Goal: Task Accomplishment & Management: Complete application form

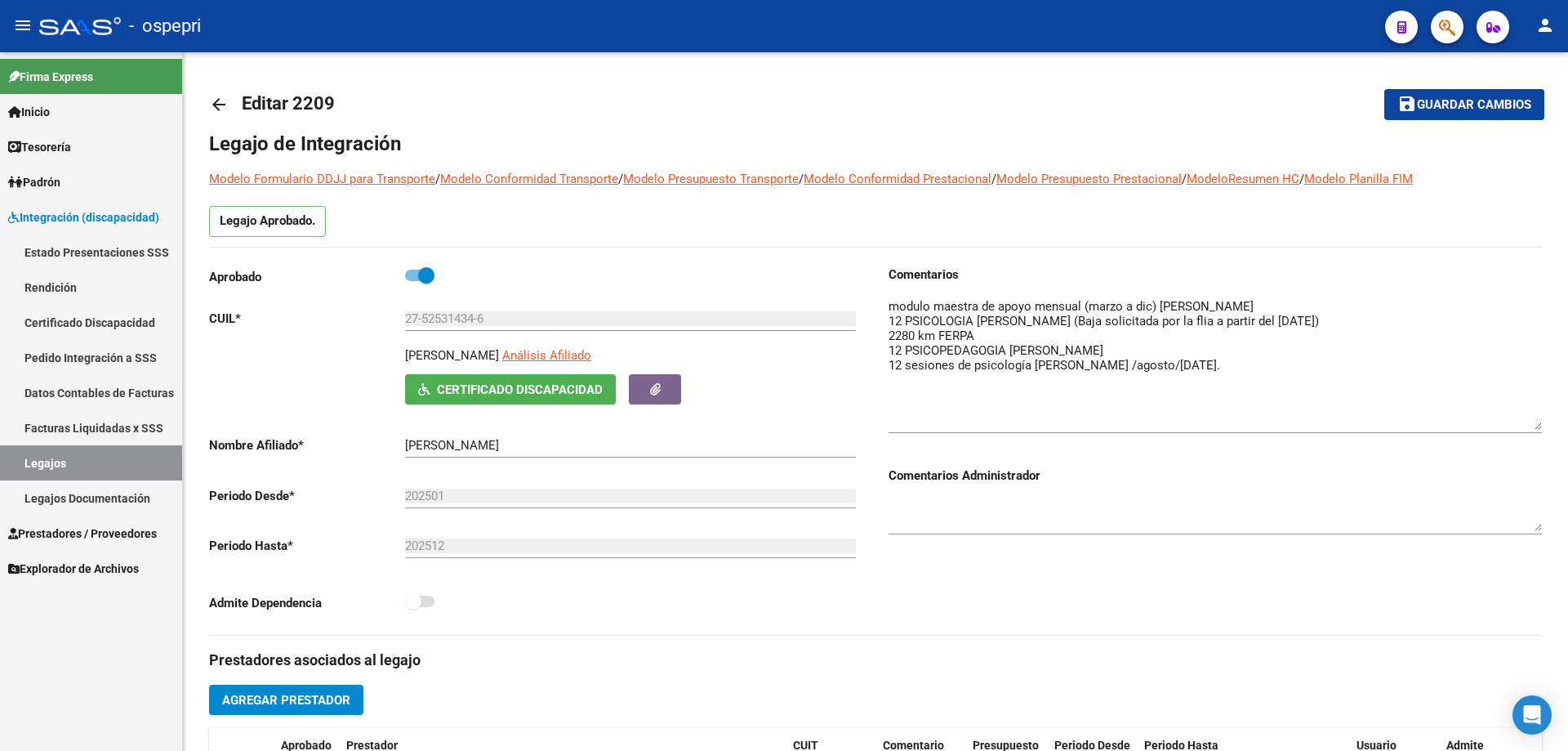
scroll to position [16, 0]
click at [50, 456] on link "Legajos" at bounding box center [91, 463] width 182 height 35
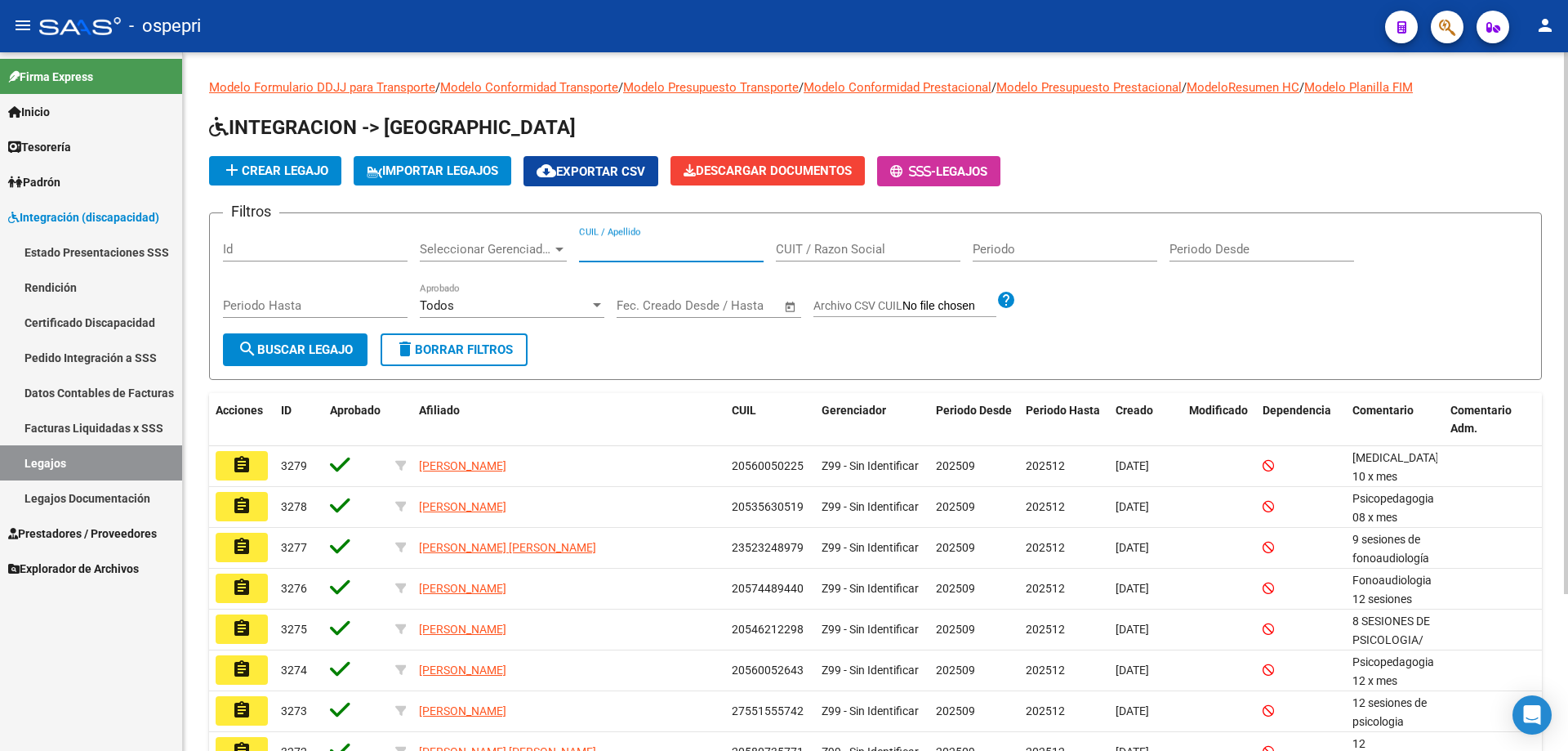
click at [602, 246] on input "CUIL / Apellido" at bounding box center [671, 249] width 185 height 14
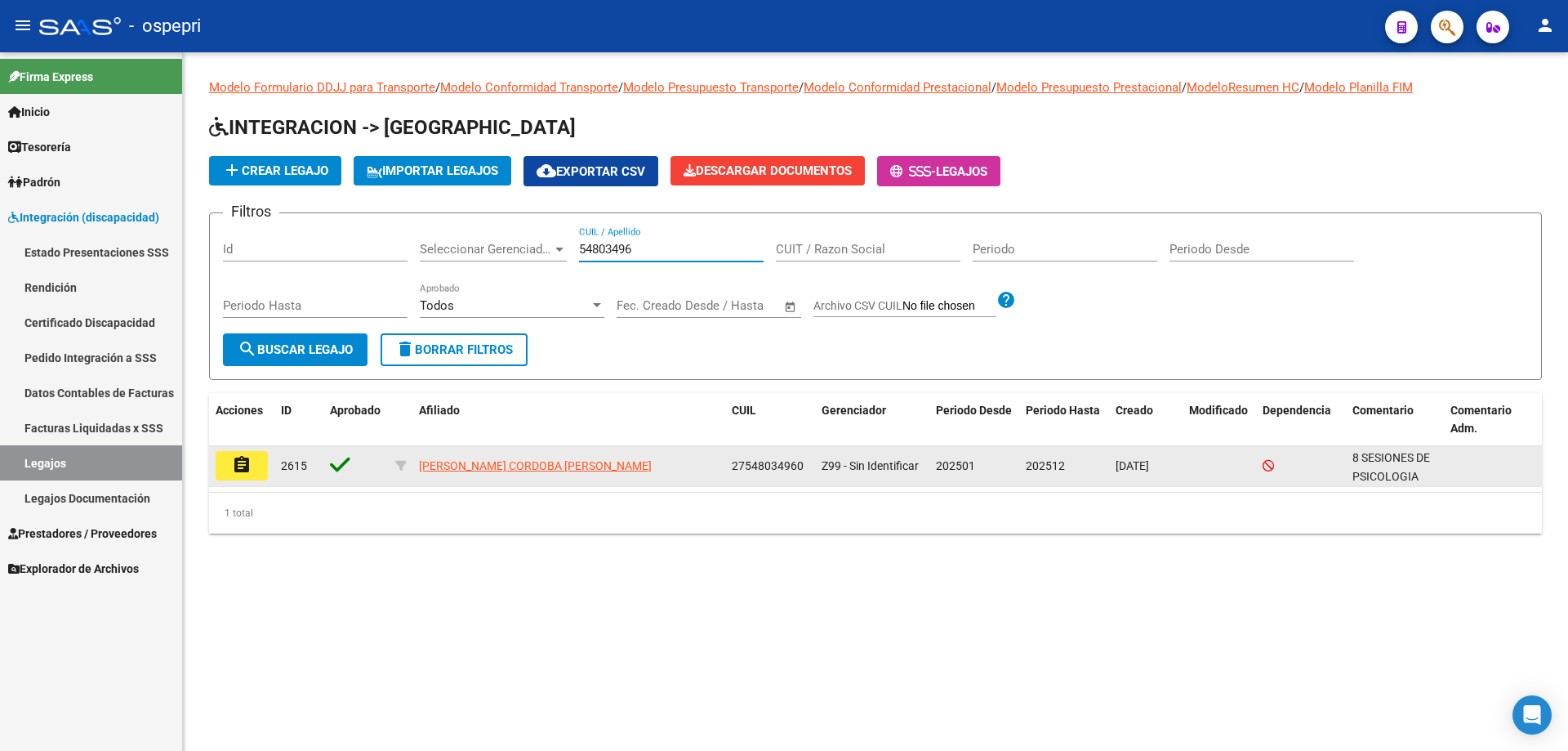
type input "54803496"
click at [254, 463] on button "assignment" at bounding box center [241, 465] width 53 height 29
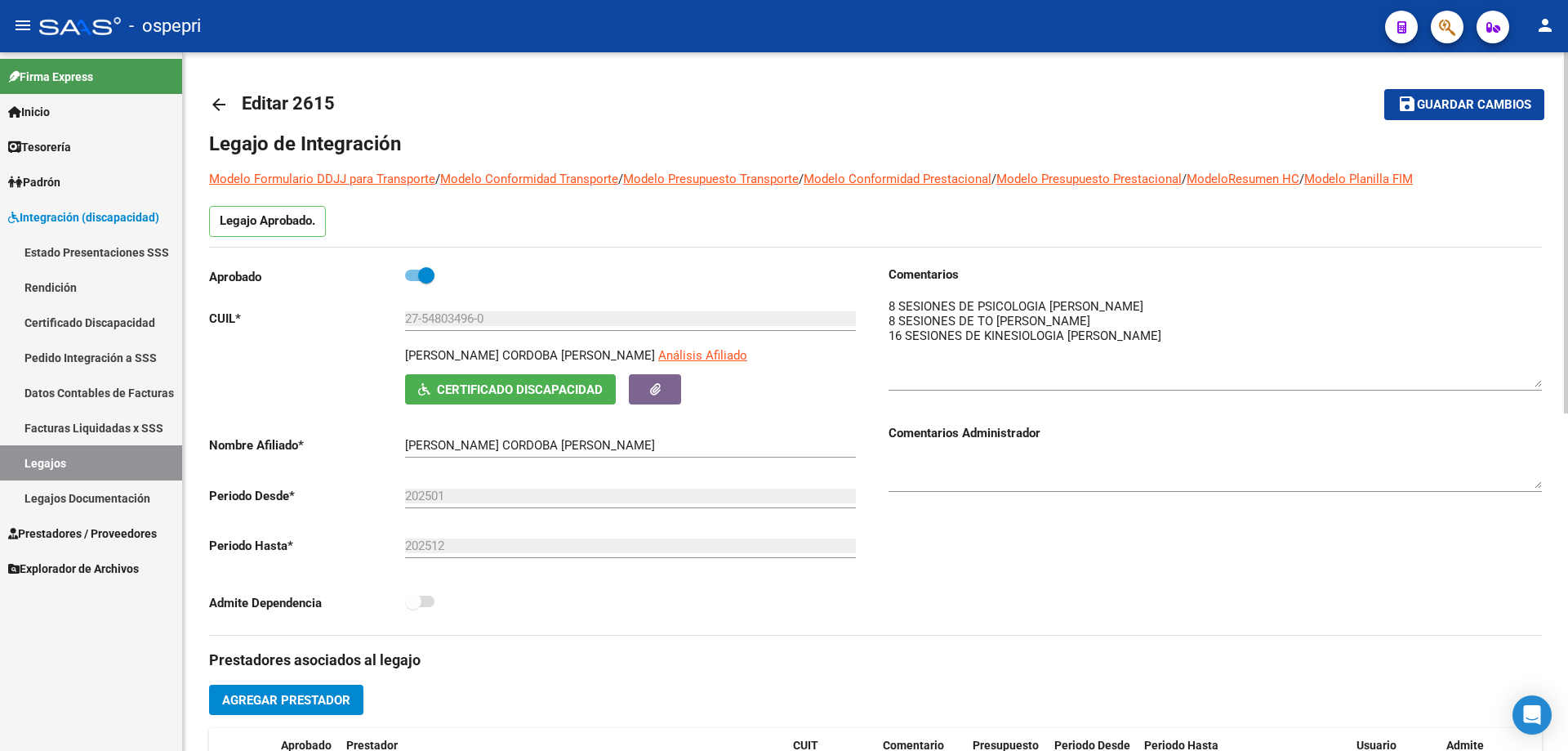
drag, startPoint x: 1535, startPoint y: 319, endPoint x: 1537, endPoint y: 372, distance: 53.0
click at [1537, 372] on textarea at bounding box center [1215, 342] width 654 height 90
click at [896, 313] on textarea at bounding box center [1215, 340] width 654 height 87
click at [897, 320] on textarea at bounding box center [1215, 340] width 654 height 87
click at [905, 338] on textarea at bounding box center [1215, 340] width 654 height 87
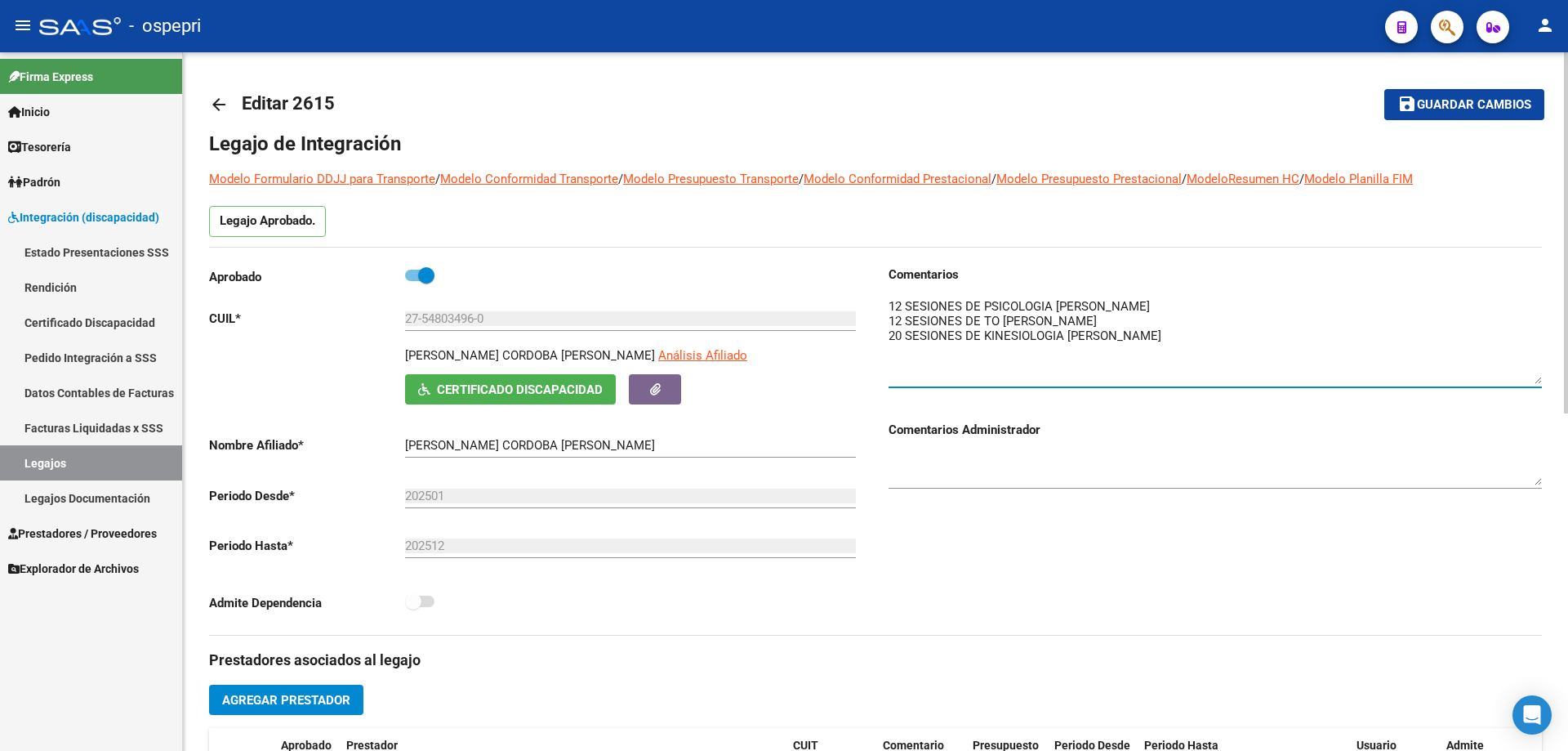
type textarea "12 SESIONES DE PSICOLOGIA [PERSON_NAME] 12 SESIONES DE TO [PERSON_NAME] 20 SESI…"
click at [1464, 101] on span "Guardar cambios" at bounding box center [1474, 105] width 114 height 14
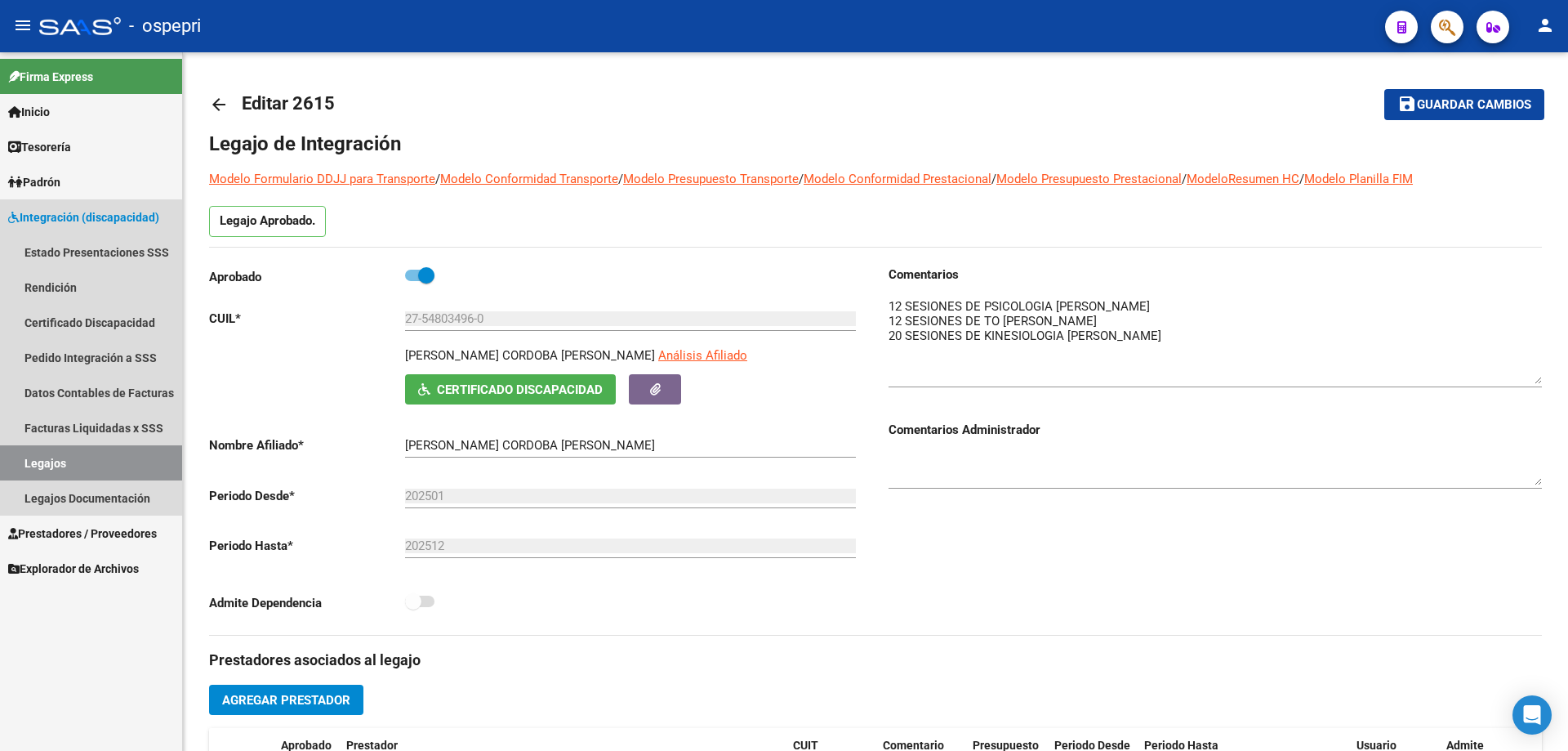
click at [41, 459] on link "Legajos" at bounding box center [91, 463] width 182 height 35
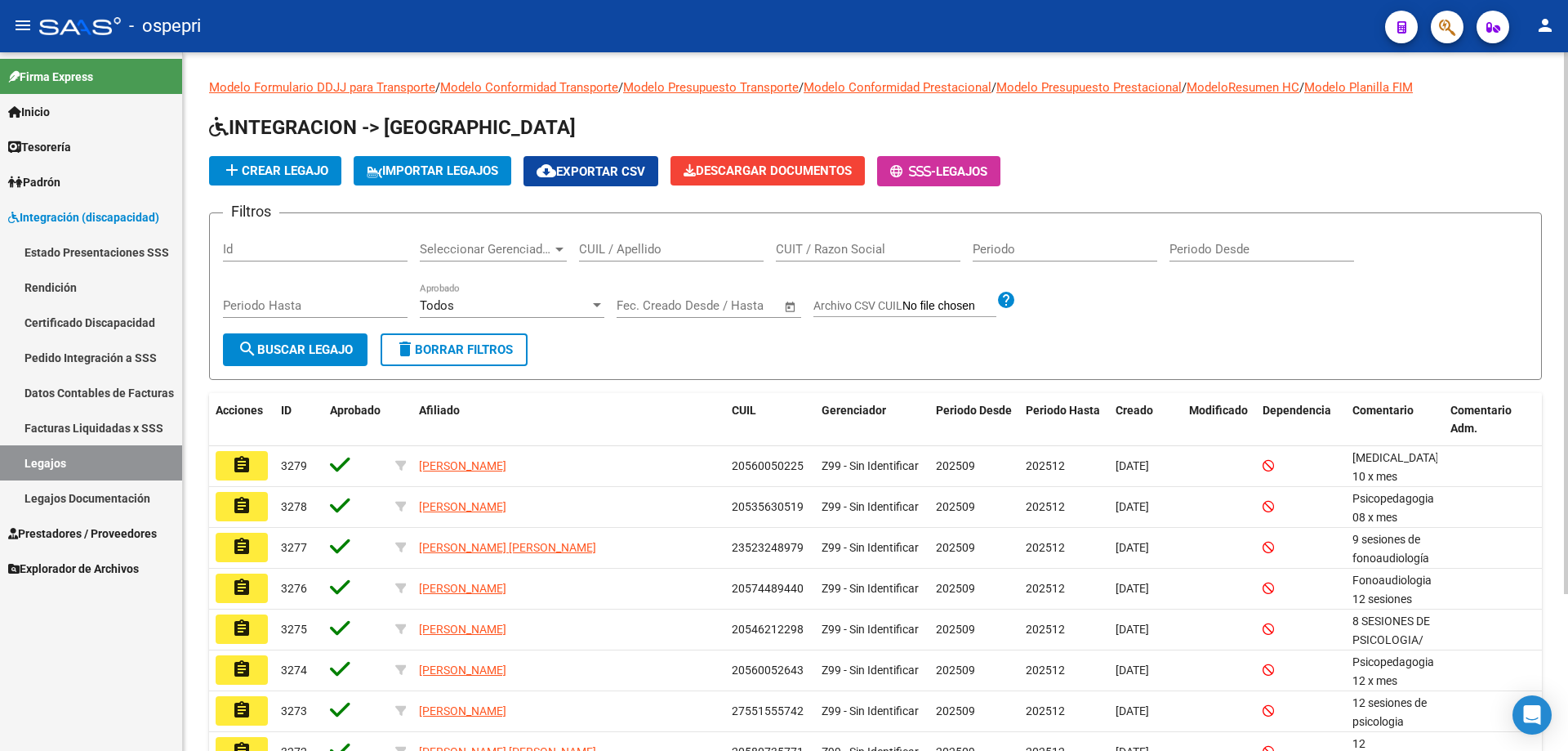
click at [610, 249] on input "CUIL / Apellido" at bounding box center [671, 249] width 185 height 14
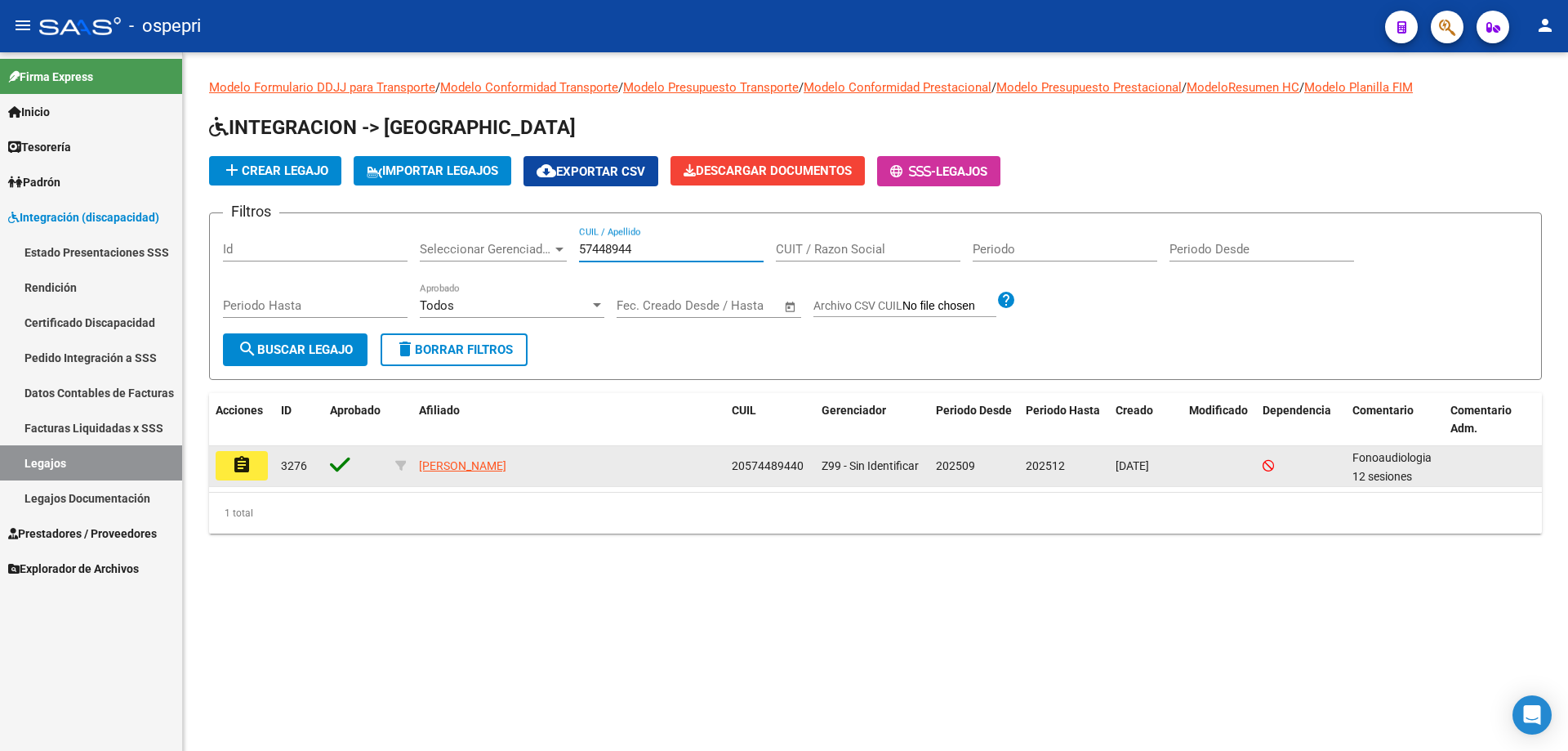
type input "57448944"
click at [255, 474] on button "assignment" at bounding box center [241, 465] width 53 height 29
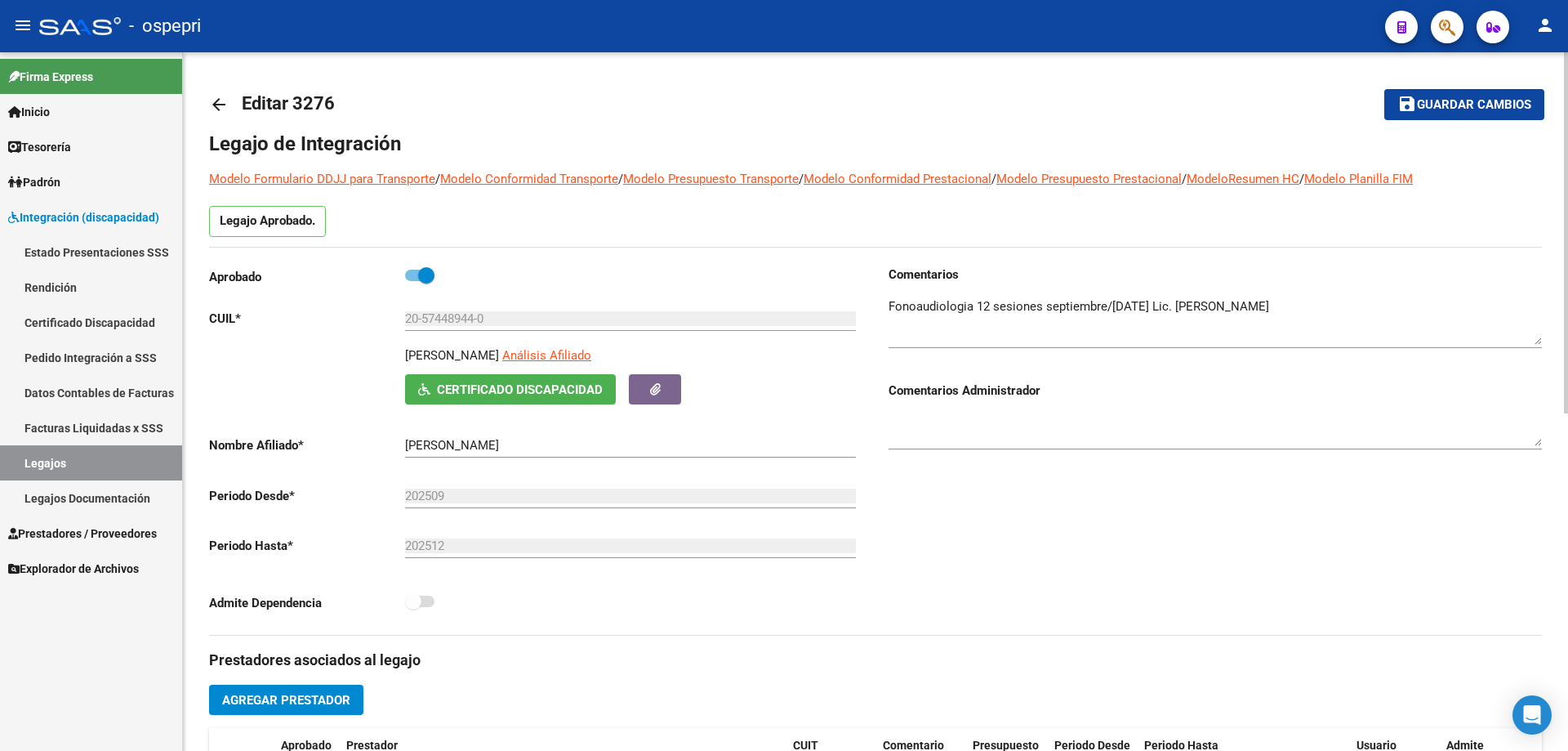
drag, startPoint x: 1541, startPoint y: 323, endPoint x: 1533, endPoint y: 355, distance: 33.0
click at [1533, 345] on textarea at bounding box center [1215, 321] width 654 height 47
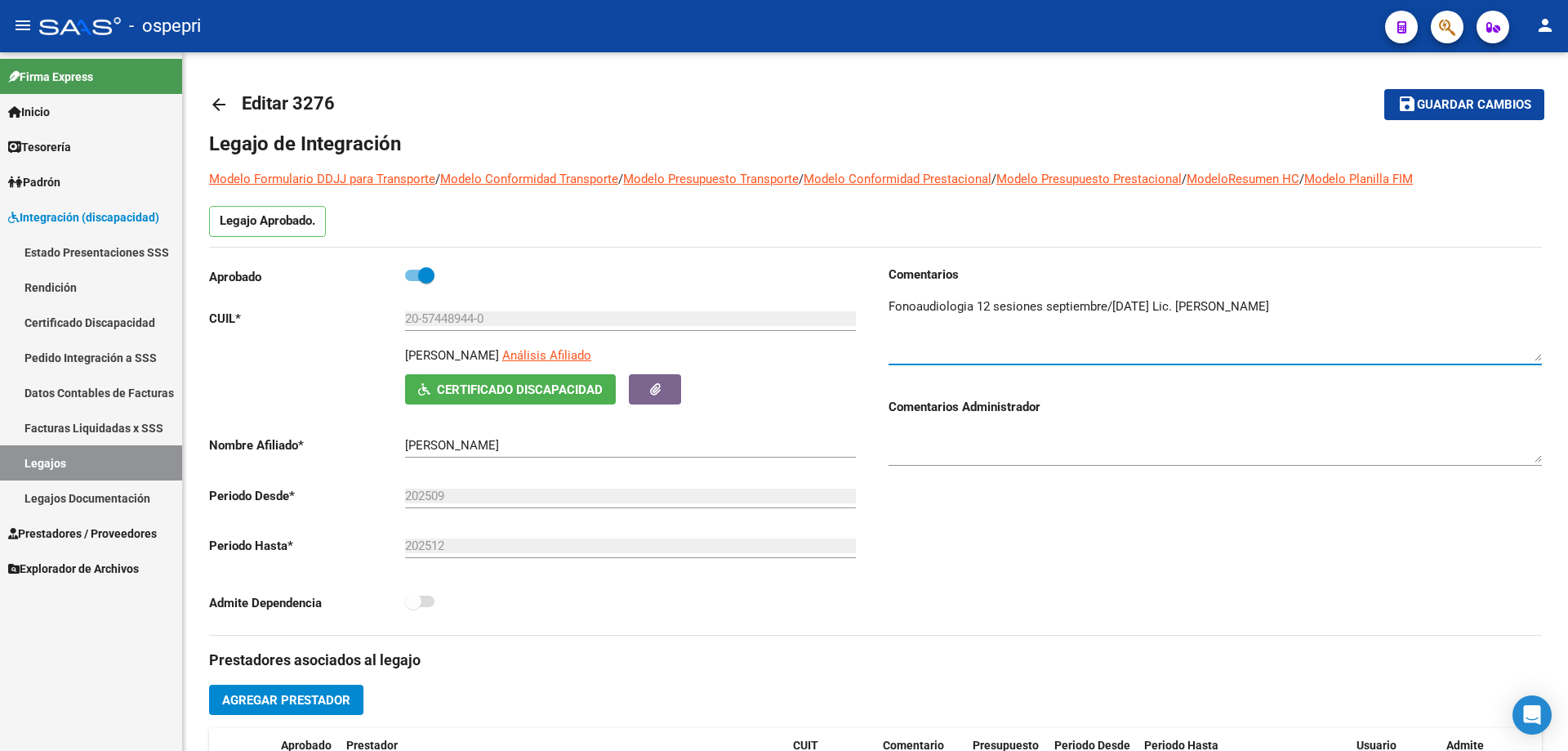
click at [45, 457] on link "Legajos" at bounding box center [91, 463] width 182 height 35
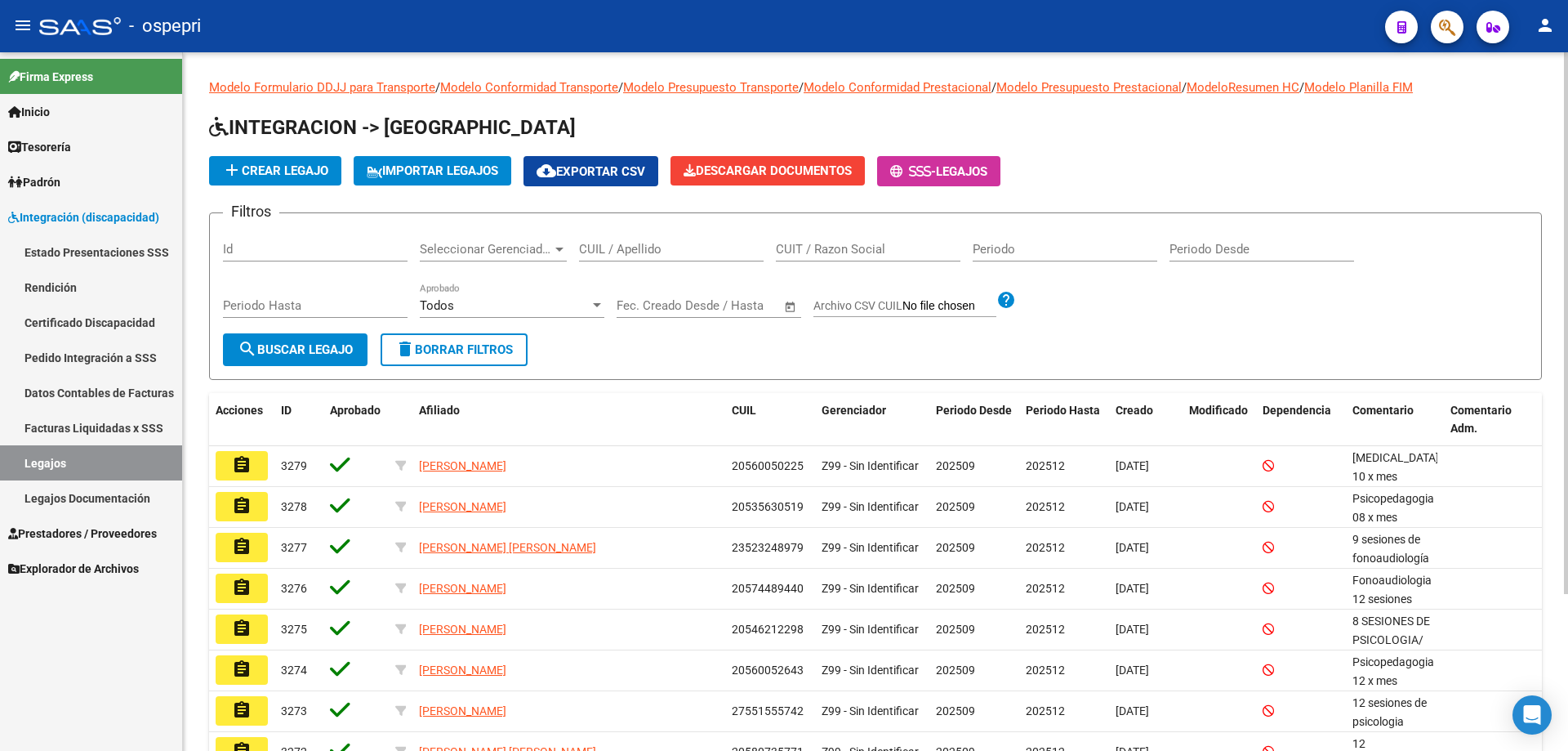
click at [597, 251] on input "CUIL / Apellido" at bounding box center [671, 249] width 185 height 14
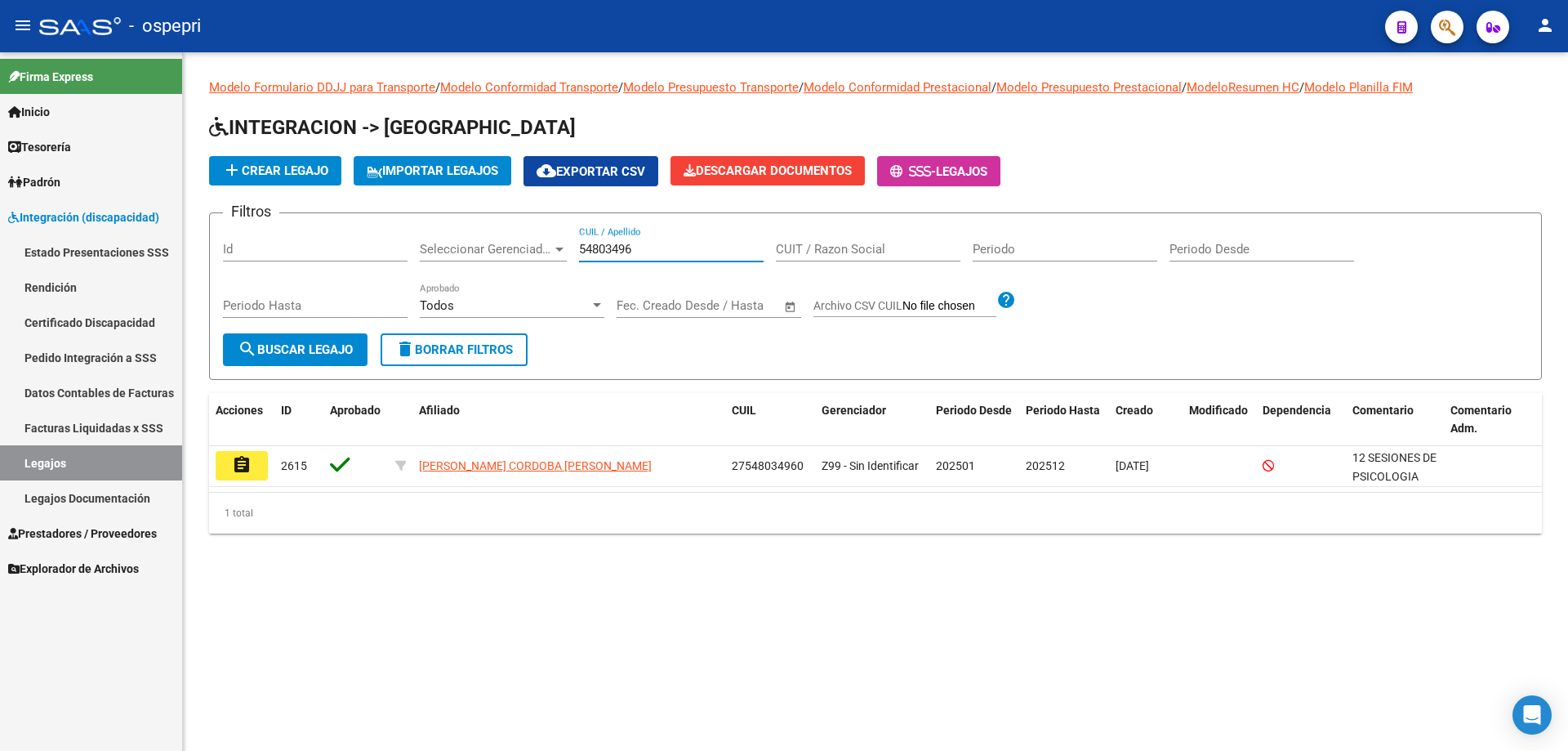
type input "54803496"
drag, startPoint x: 1567, startPoint y: 5, endPoint x: 1333, endPoint y: 119, distance: 260.3
click at [1319, 124] on h1 "INTEGRACION -> [GEOGRAPHIC_DATA]" at bounding box center [875, 129] width 1333 height 29
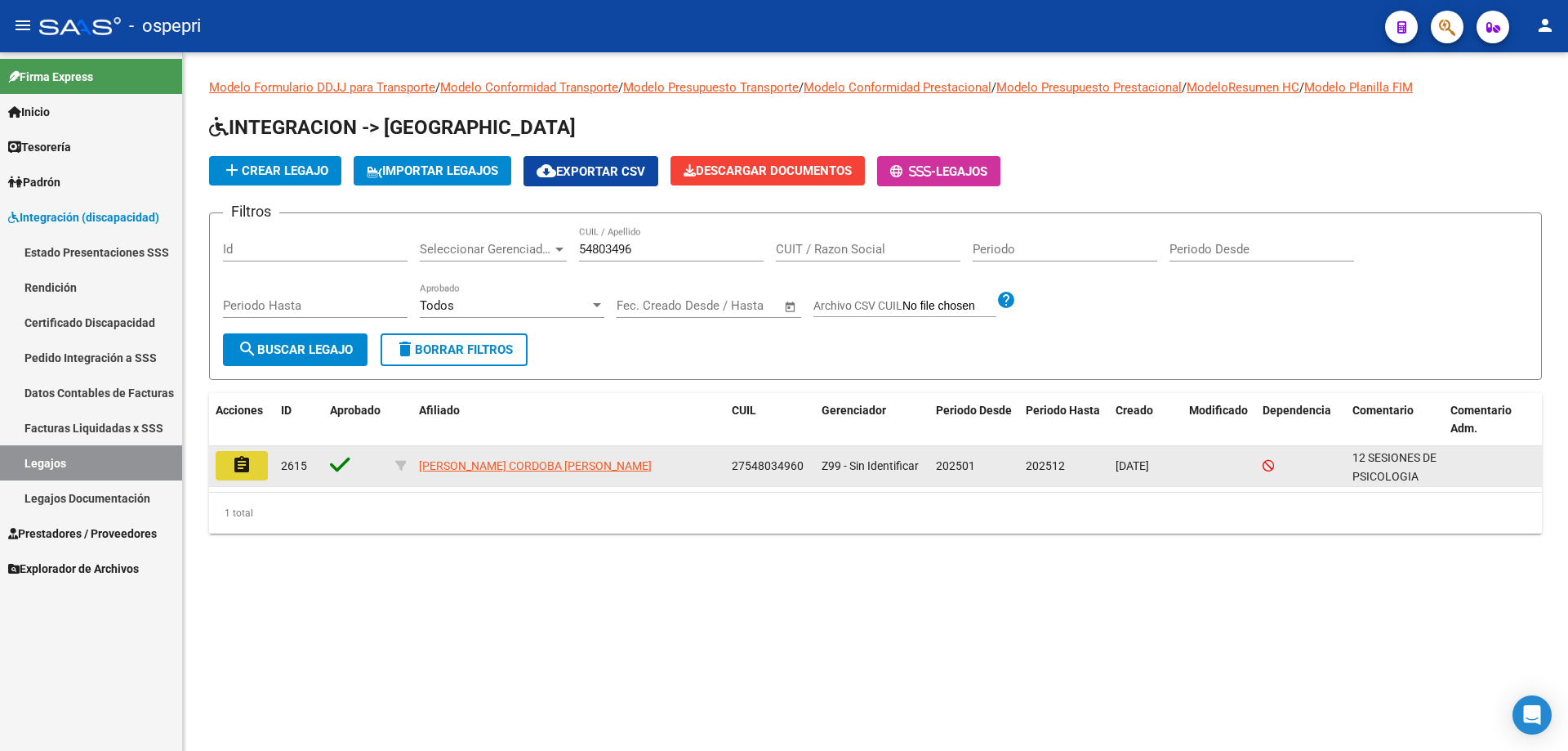
click at [263, 473] on button "assignment" at bounding box center [241, 465] width 53 height 29
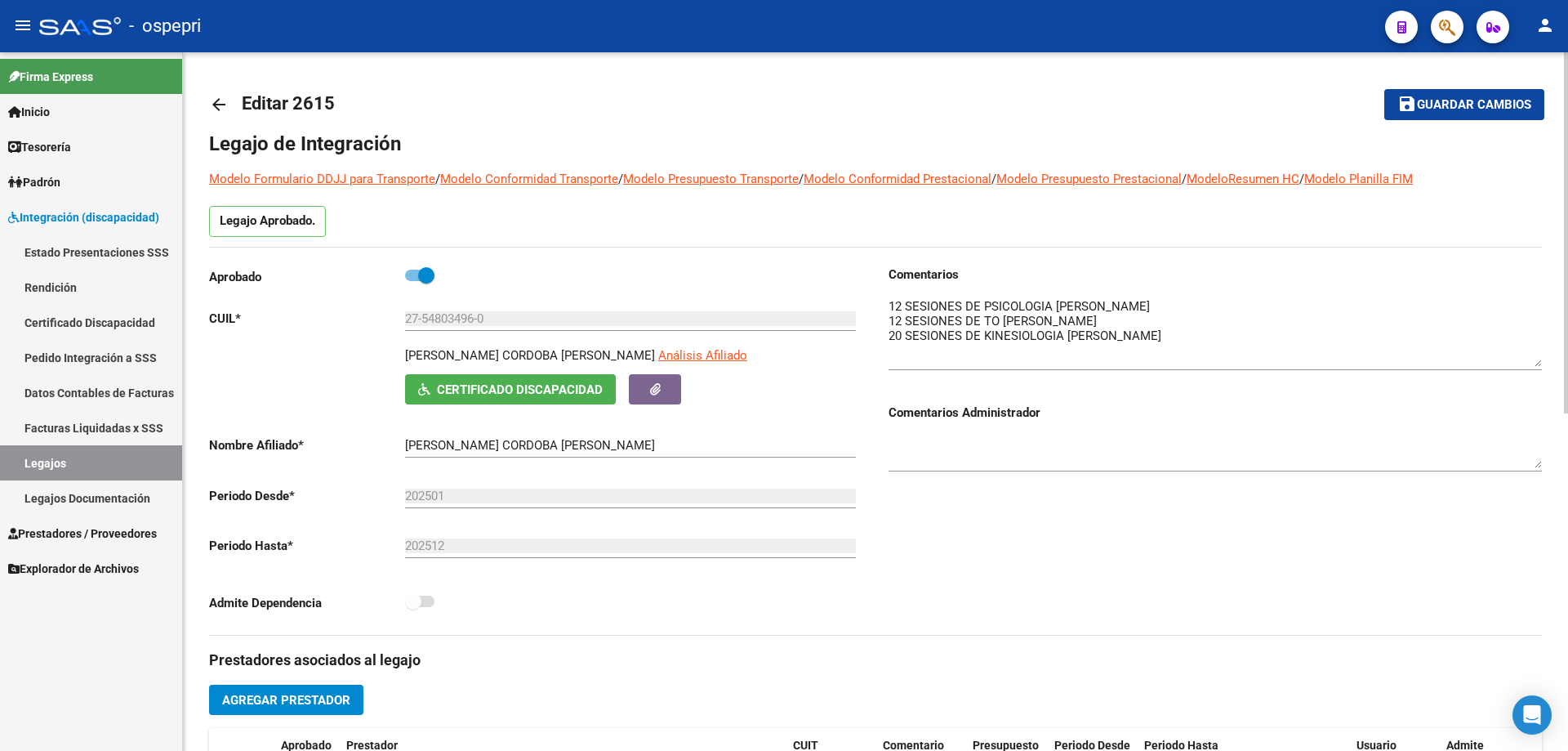
drag, startPoint x: 1535, startPoint y: 321, endPoint x: 1538, endPoint y: 355, distance: 34.1
click at [1538, 357] on textarea at bounding box center [1215, 332] width 654 height 70
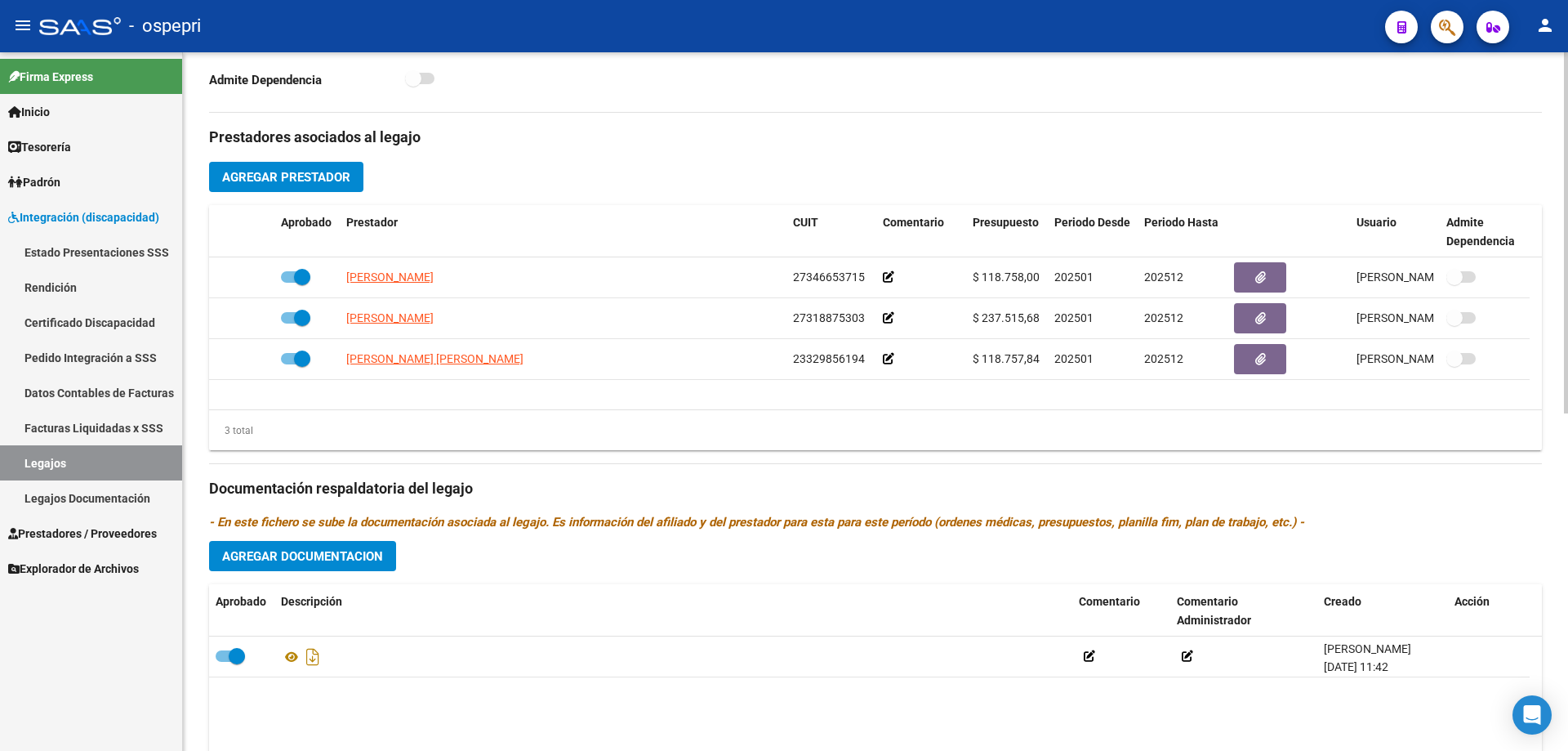
scroll to position [654, 0]
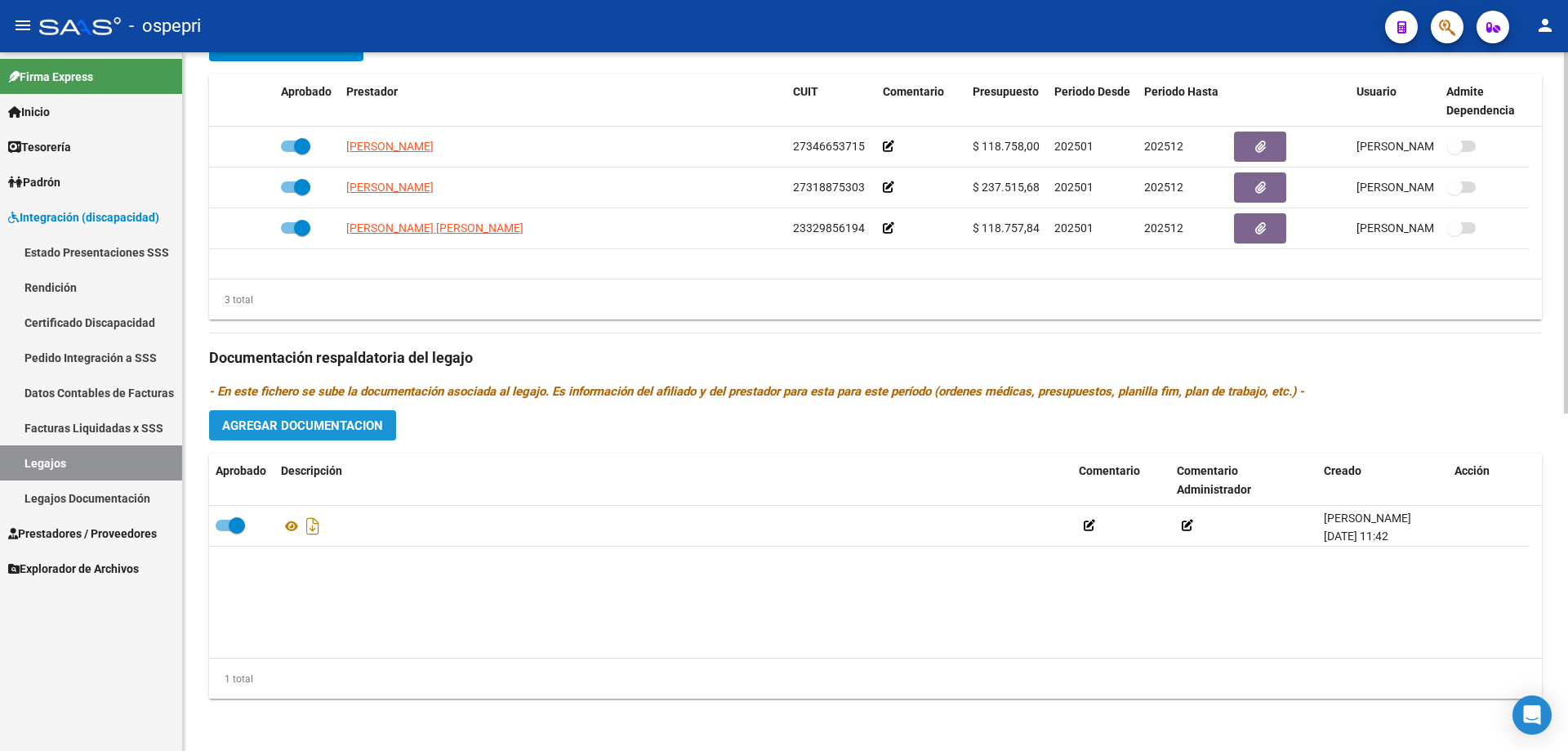
click at [316, 425] on span "Agregar Documentacion" at bounding box center [303, 425] width 161 height 14
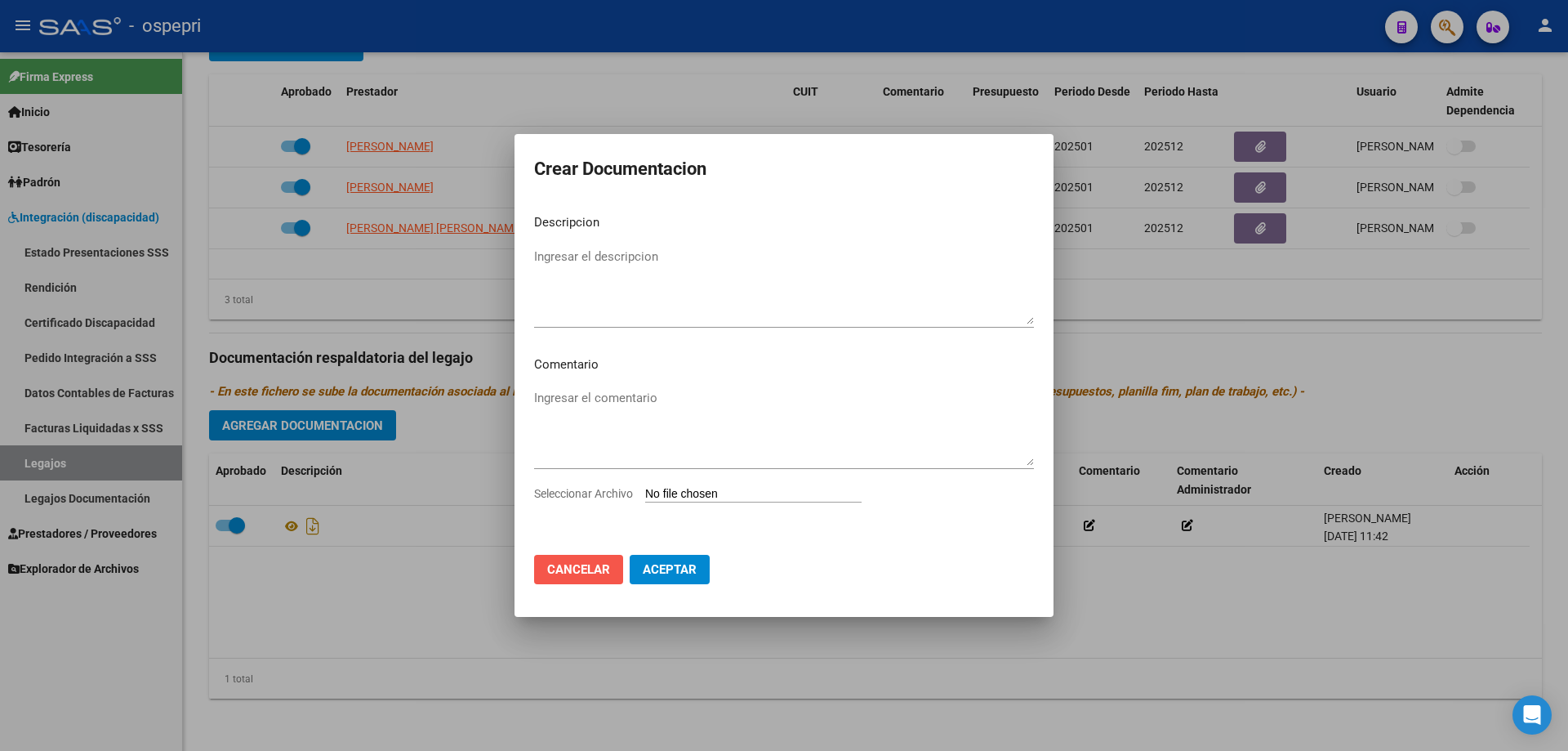
click at [570, 571] on span "Cancelar" at bounding box center [579, 569] width 63 height 14
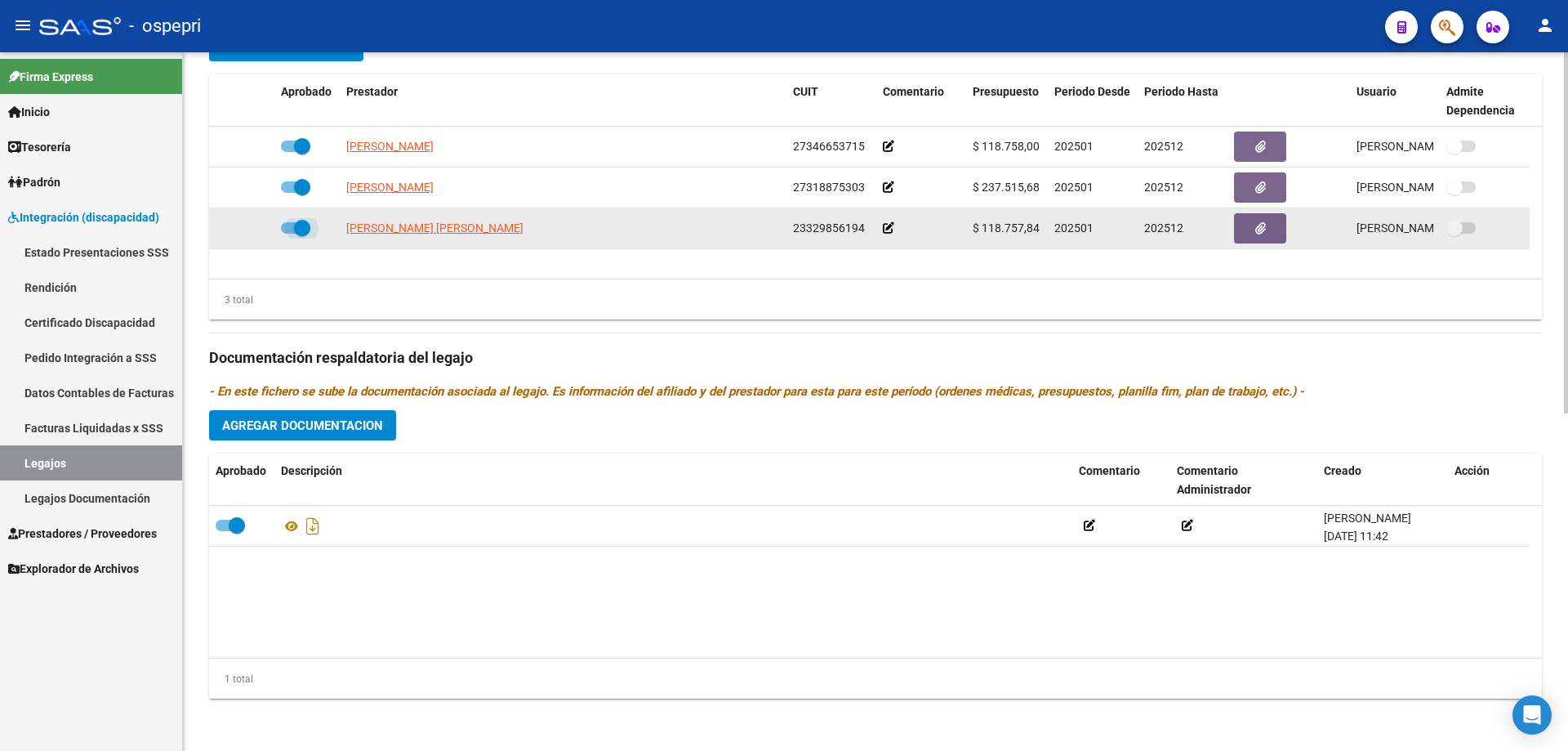
click at [305, 225] on span at bounding box center [302, 228] width 16 height 16
click at [289, 234] on input "checkbox" at bounding box center [288, 234] width 1 height 1
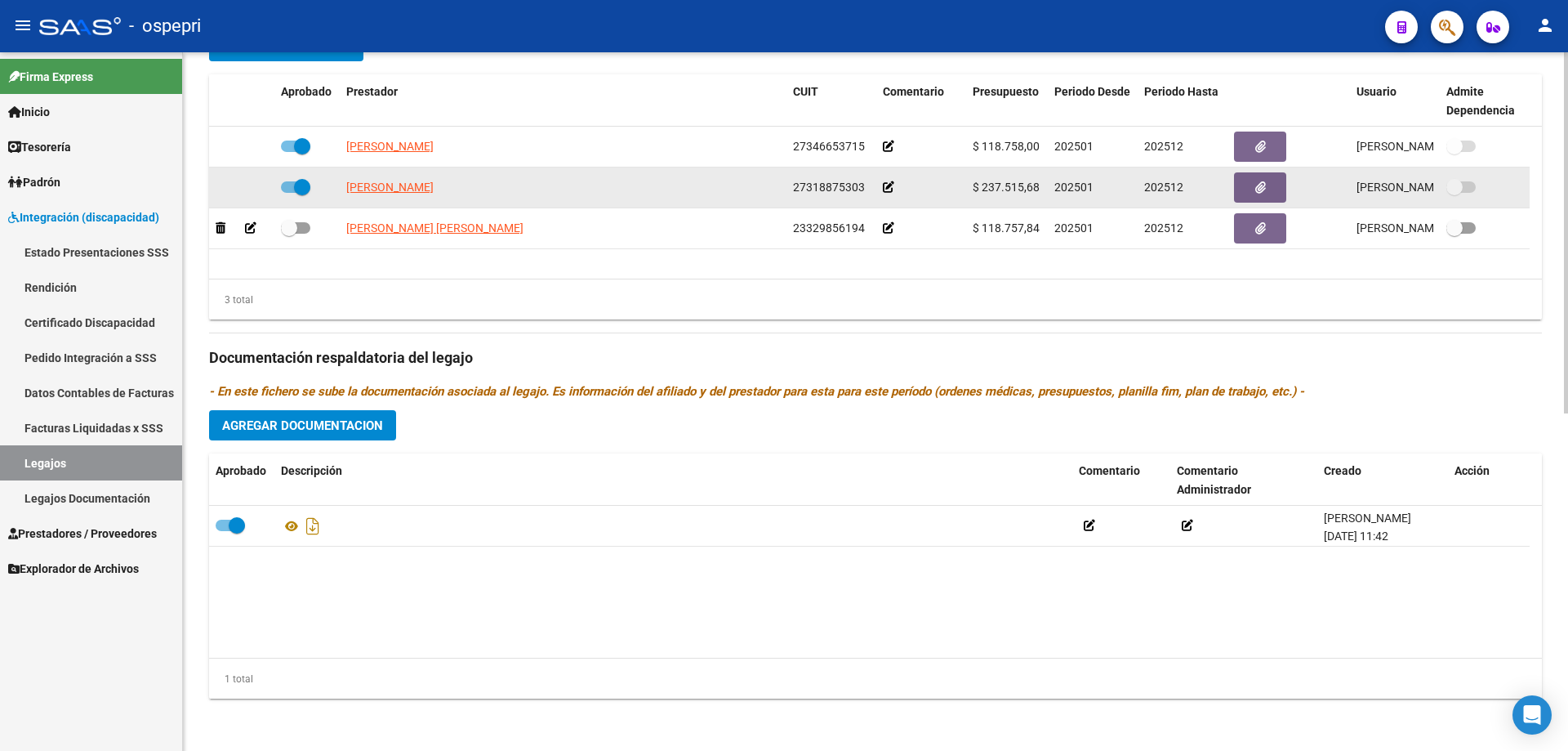
scroll to position [572, 0]
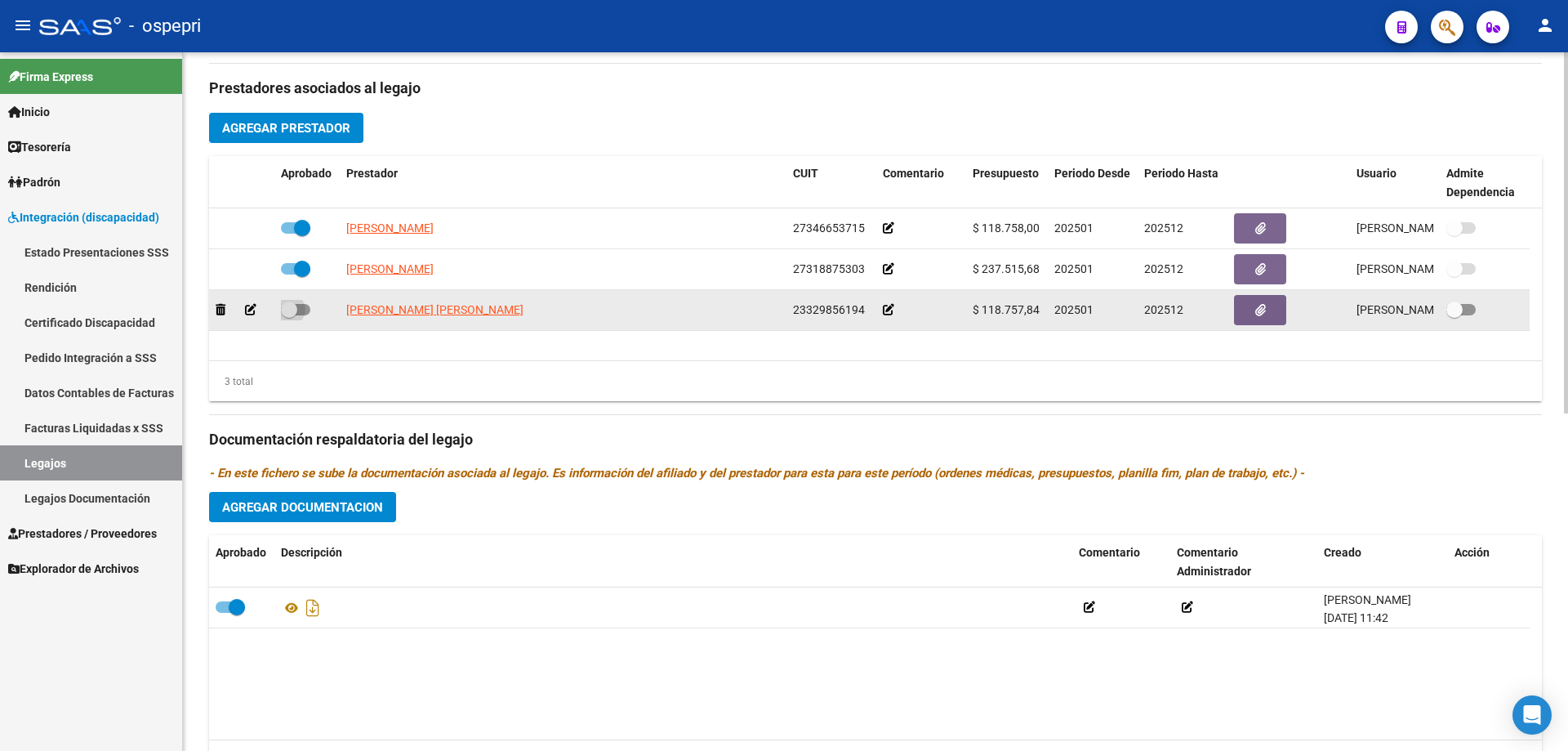
click at [307, 308] on span at bounding box center [296, 309] width 29 height 12
click at [289, 315] on input "checkbox" at bounding box center [288, 315] width 1 height 1
checkbox input "true"
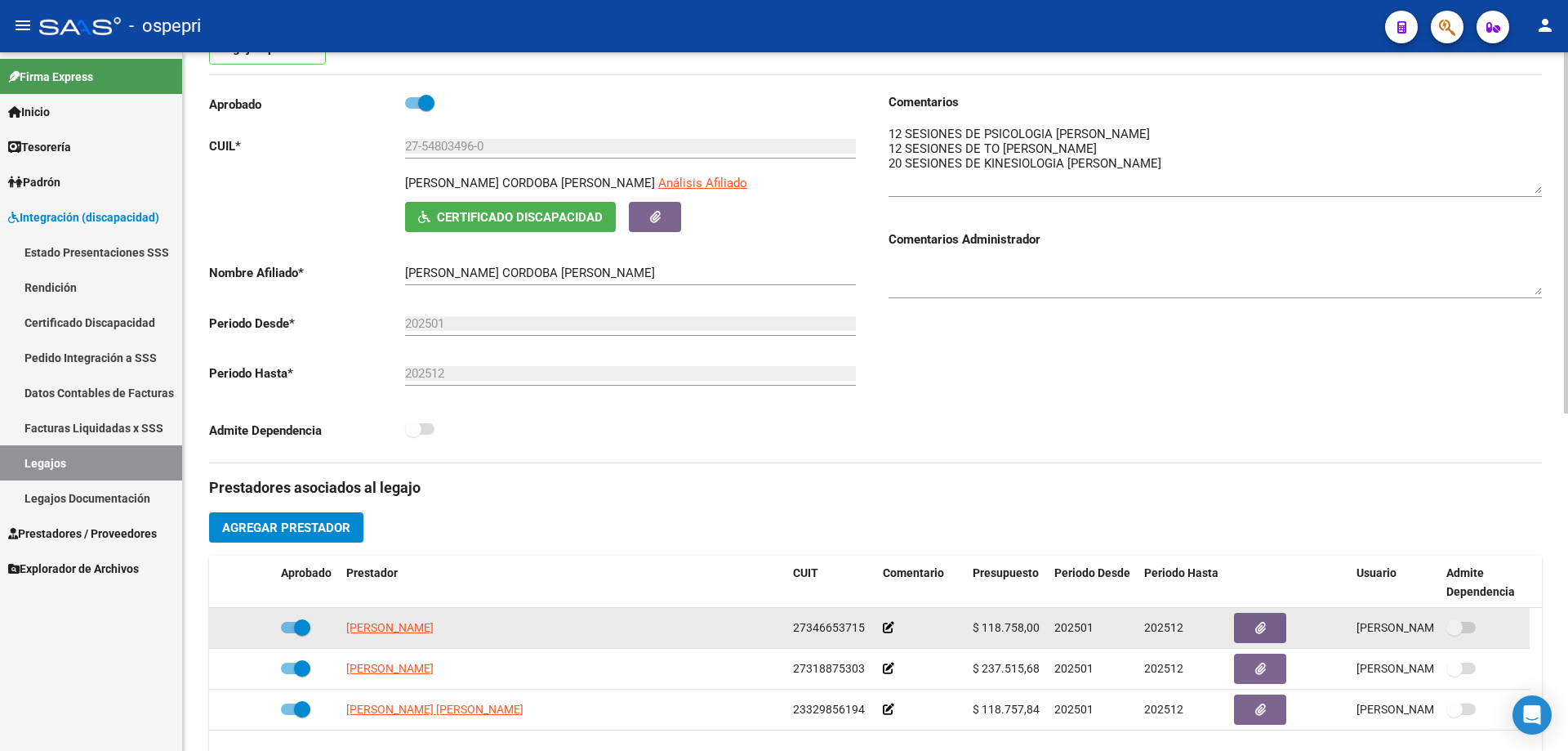
scroll to position [163, 0]
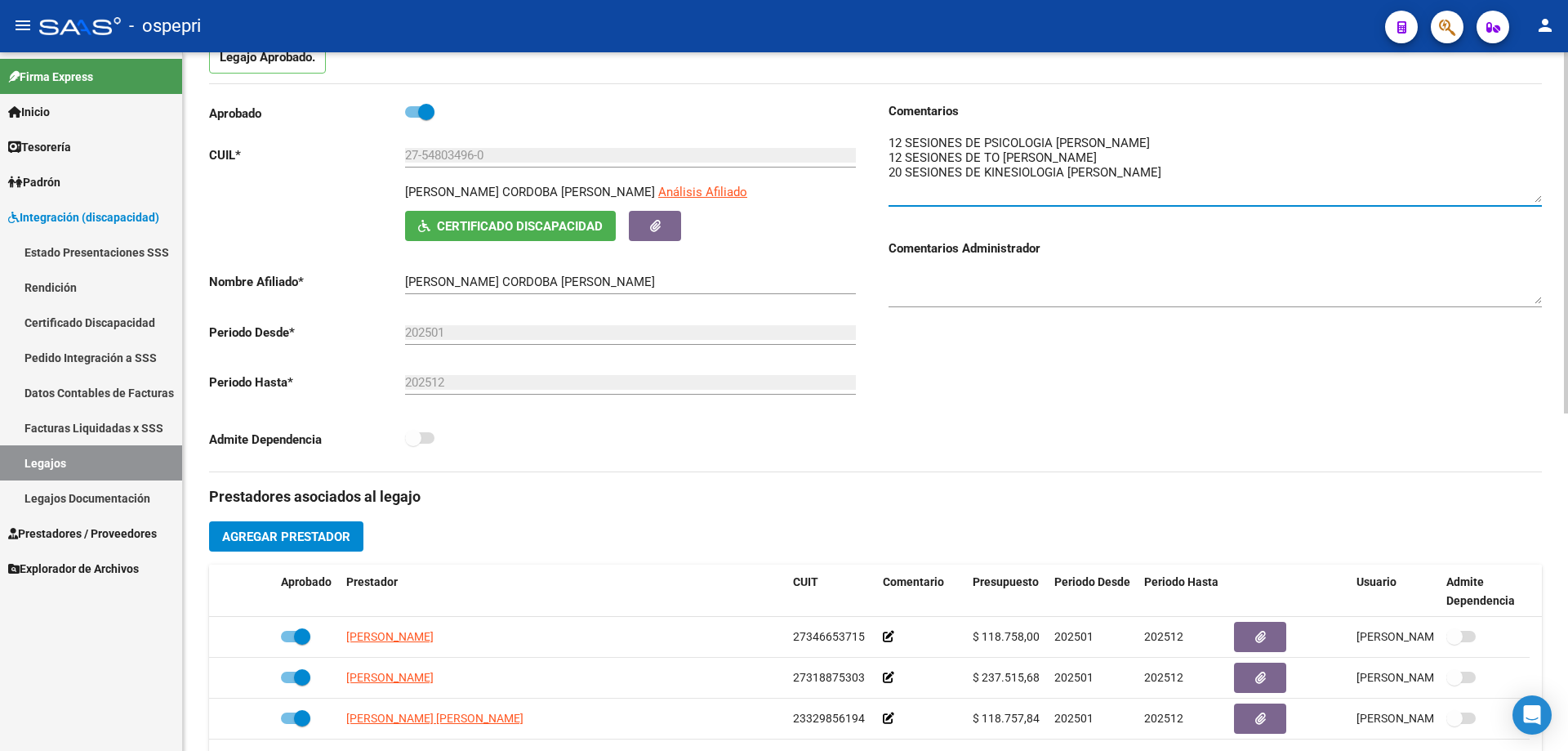
click at [1150, 171] on textarea at bounding box center [1215, 168] width 654 height 69
click at [1185, 138] on textarea at bounding box center [1215, 168] width 654 height 69
click at [1127, 156] on textarea at bounding box center [1215, 168] width 654 height 69
click at [1142, 177] on textarea at bounding box center [1215, 168] width 654 height 69
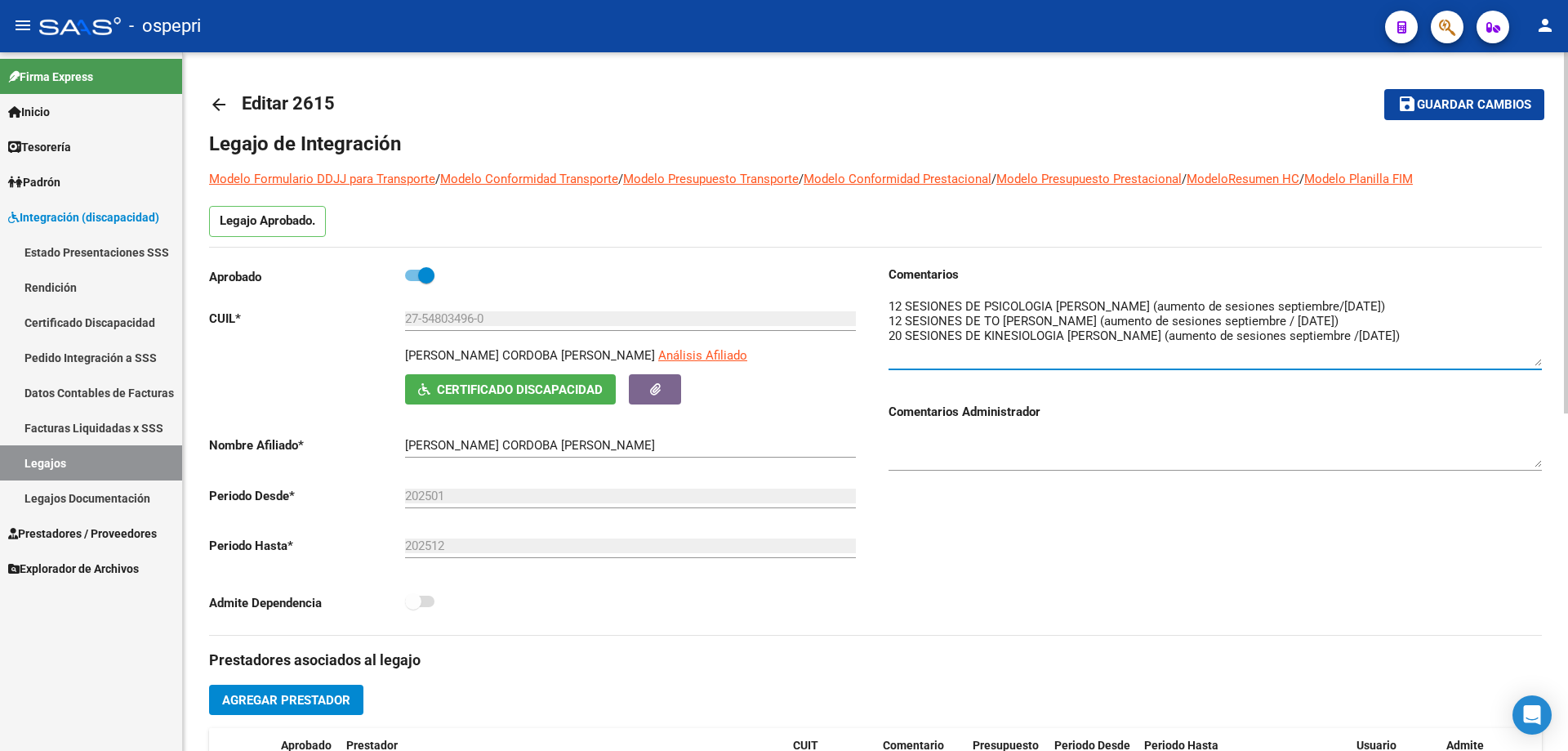
type textarea "12 SESIONES DE PSICOLOGIA [PERSON_NAME] (aumento de sesiones septiembre/[DATE])…"
click at [1457, 101] on span "Guardar cambios" at bounding box center [1474, 105] width 114 height 14
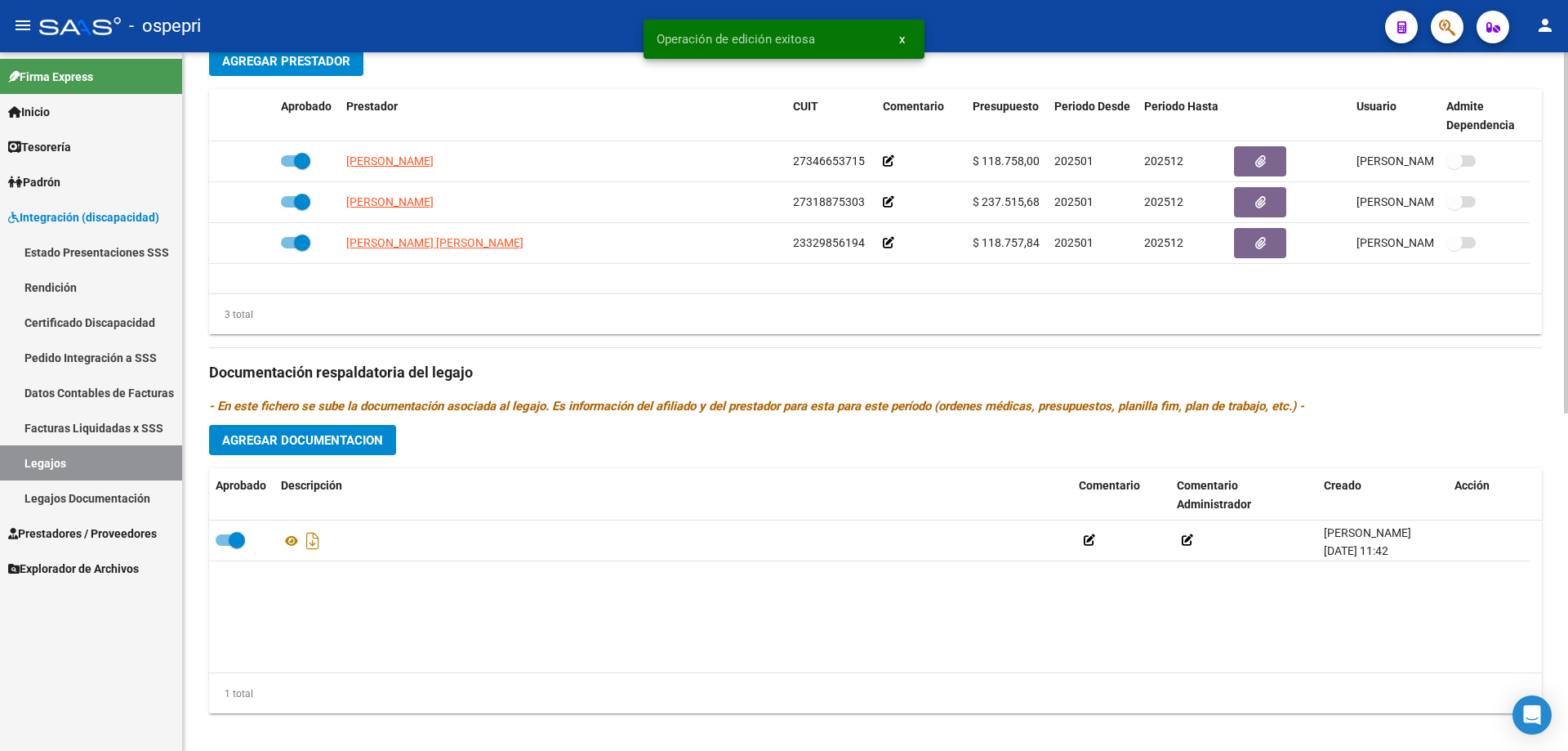
scroll to position [654, 0]
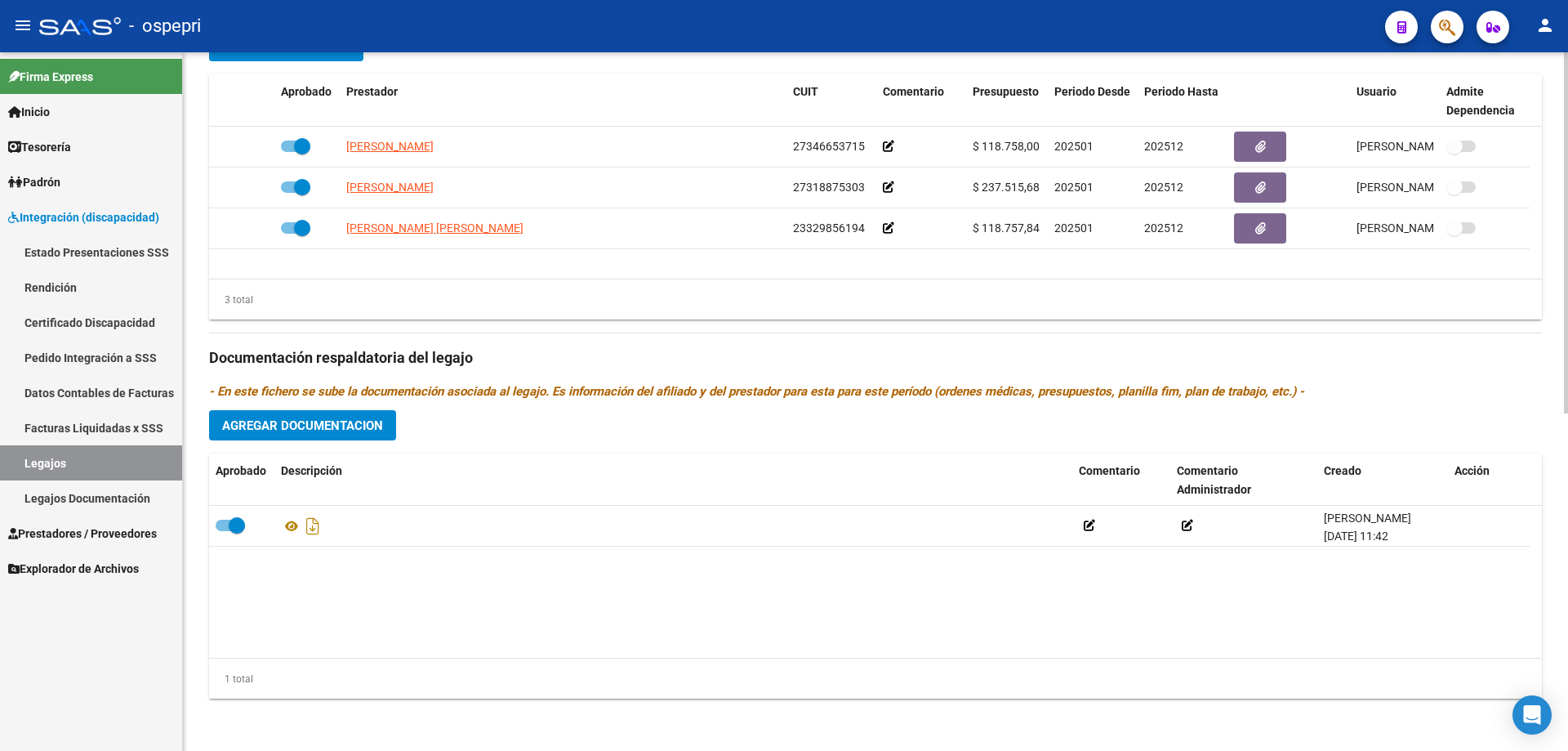
click at [325, 421] on span "Agregar Documentacion" at bounding box center [303, 425] width 161 height 14
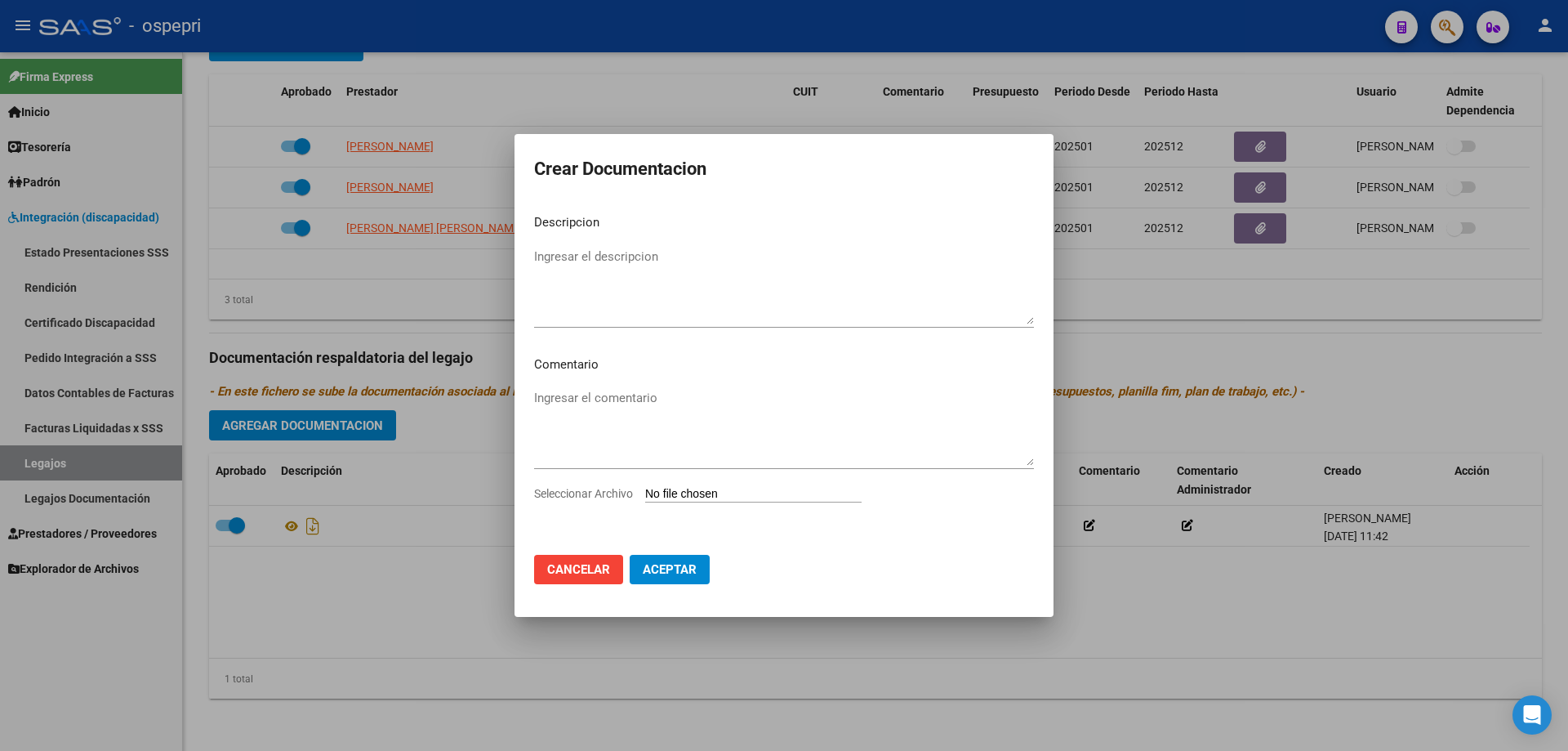
type input "C:\fakepath\27548034960 (1).pdf"
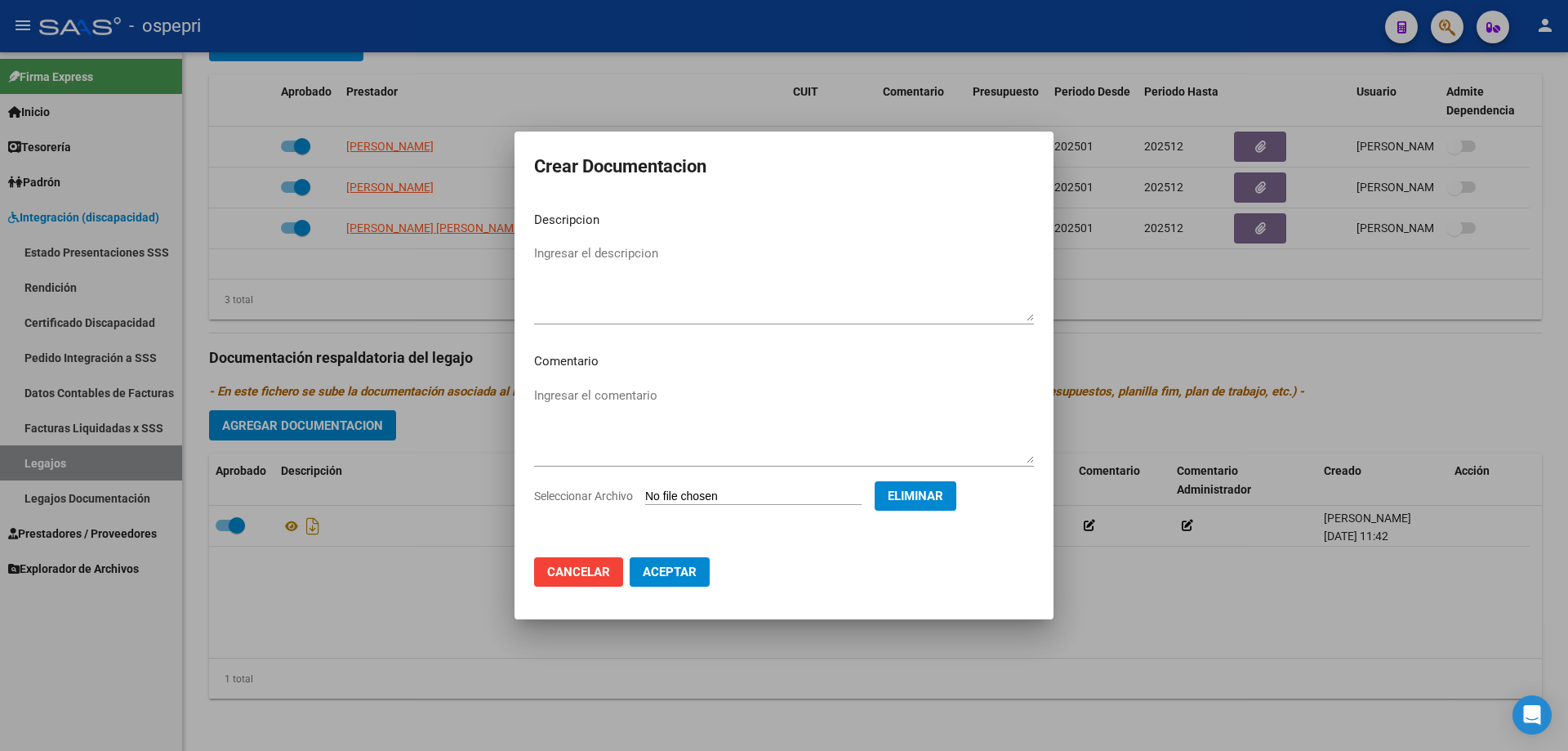
click at [671, 565] on span "Aceptar" at bounding box center [670, 572] width 54 height 14
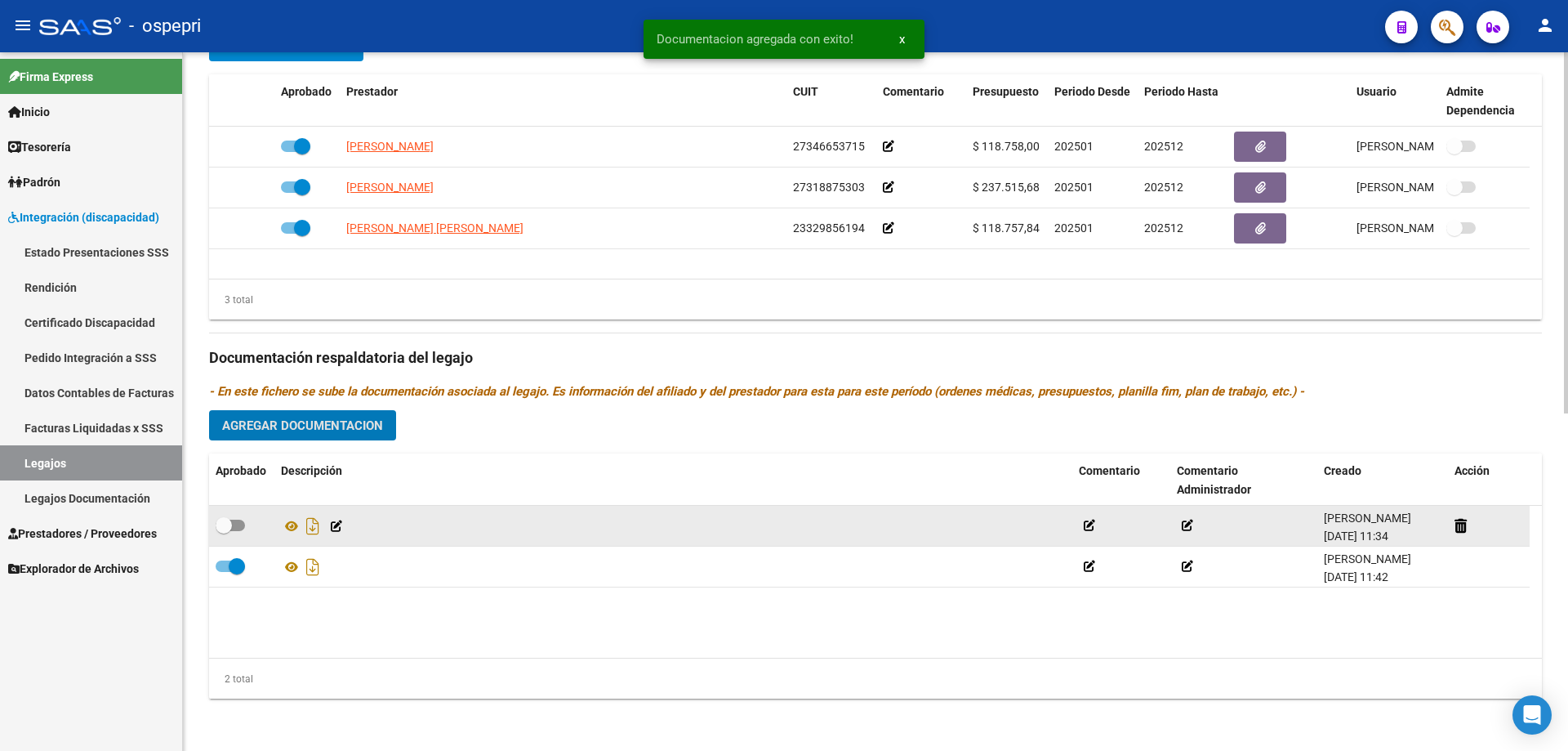
click at [230, 522] on span at bounding box center [223, 525] width 16 height 16
click at [224, 531] on input "checkbox" at bounding box center [223, 531] width 1 height 1
checkbox input "true"
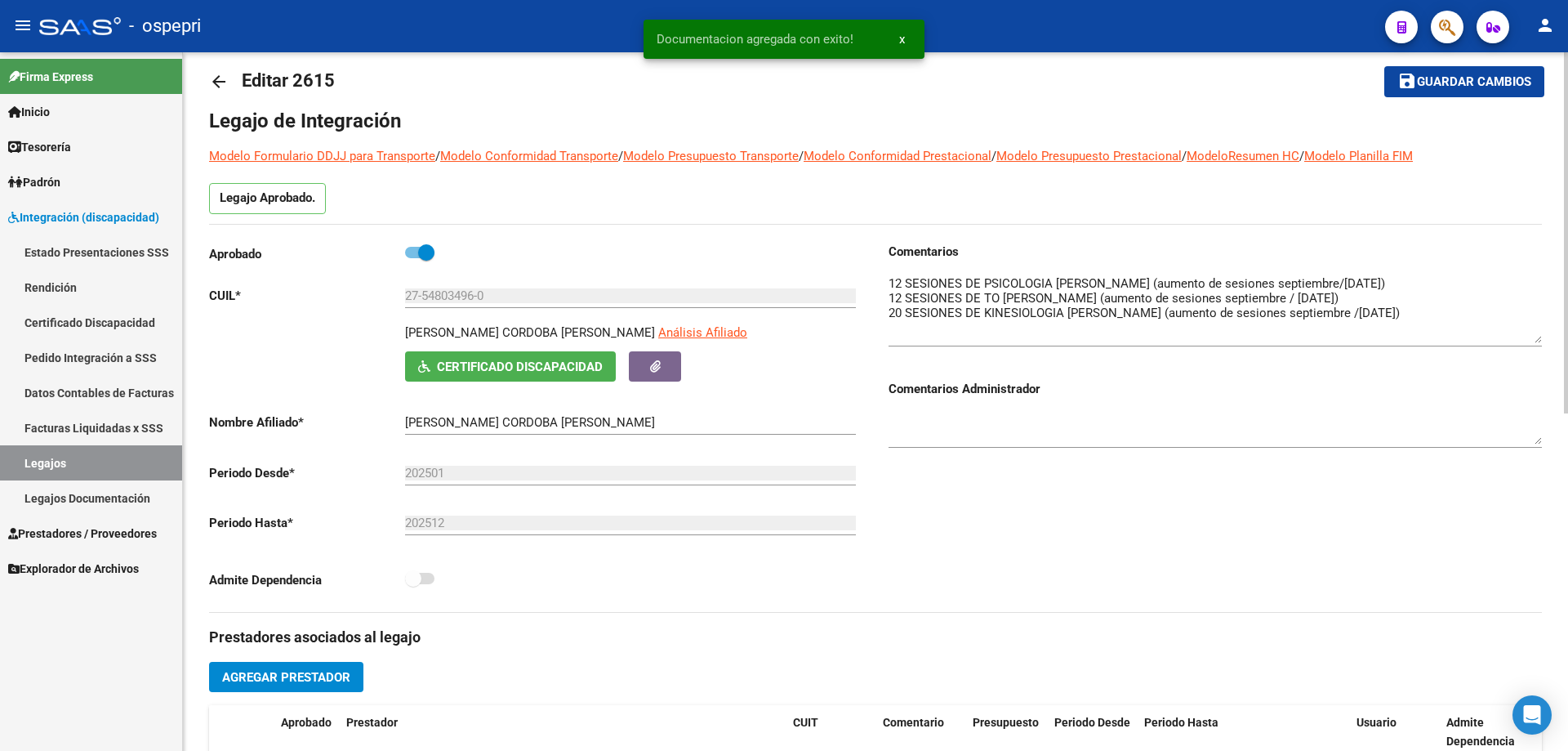
scroll to position [0, 0]
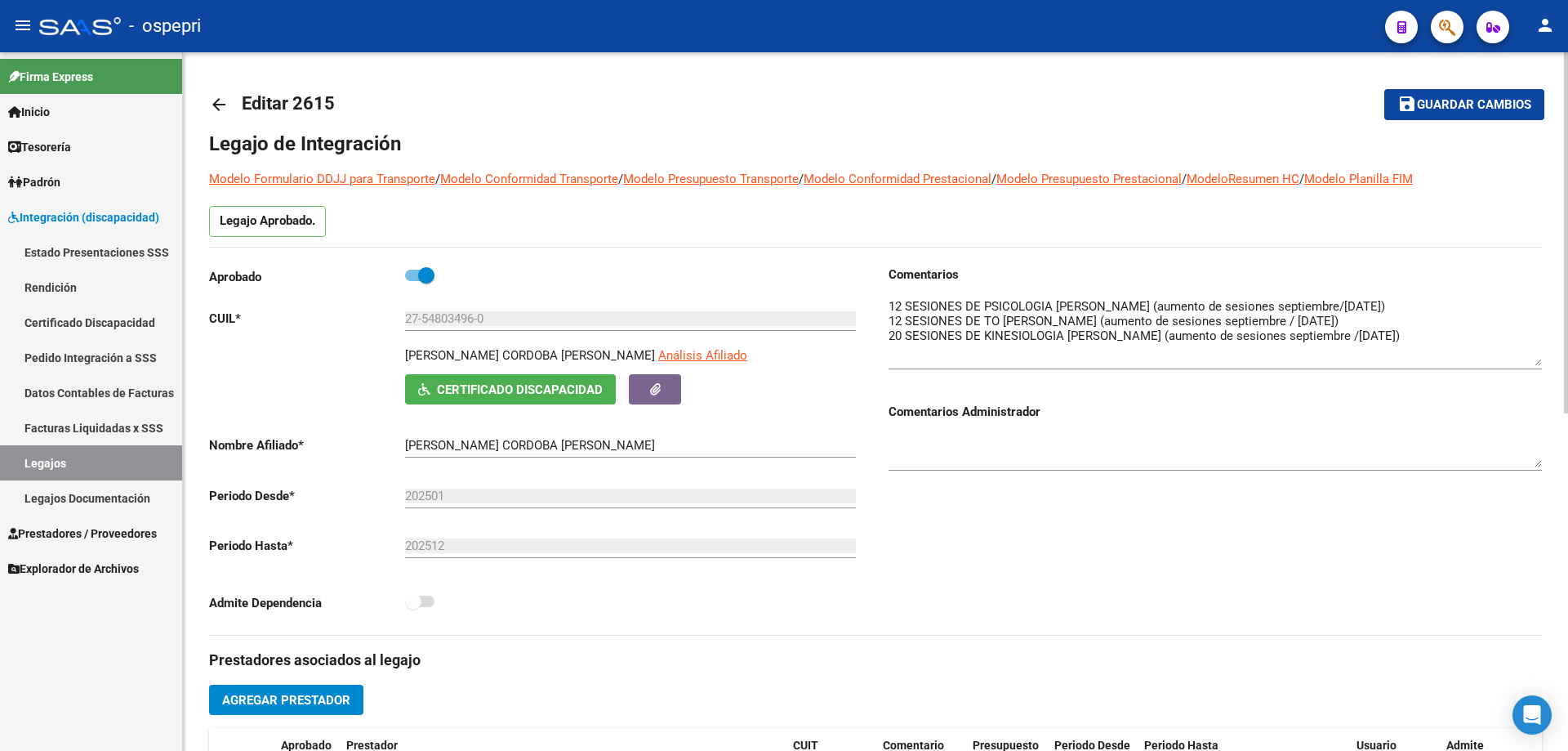
click at [1480, 101] on span "Guardar cambios" at bounding box center [1474, 105] width 114 height 14
